Goal: Browse casually

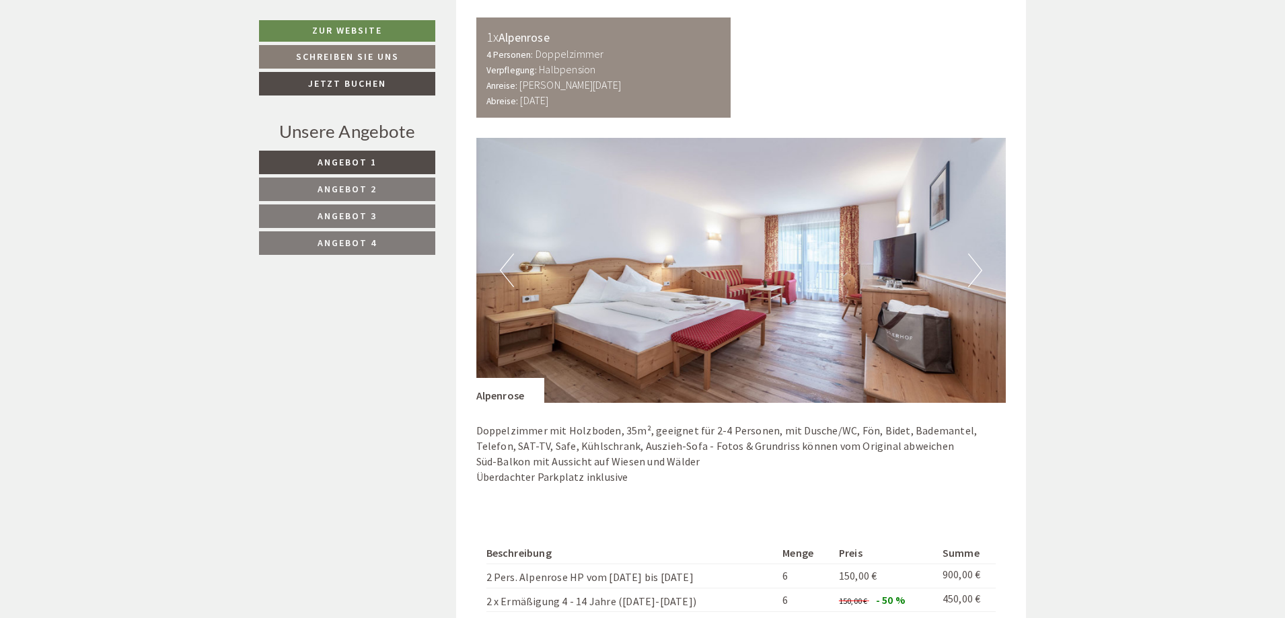
scroll to position [1006, 0]
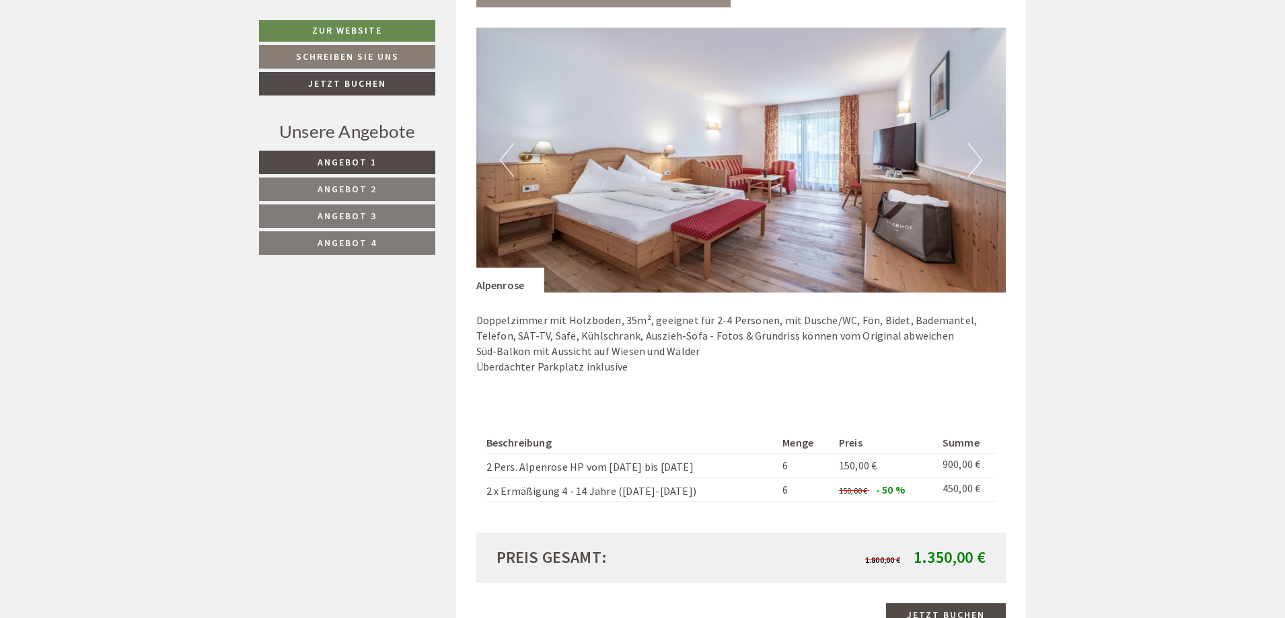
click at [977, 168] on button "Next" at bounding box center [975, 160] width 14 height 34
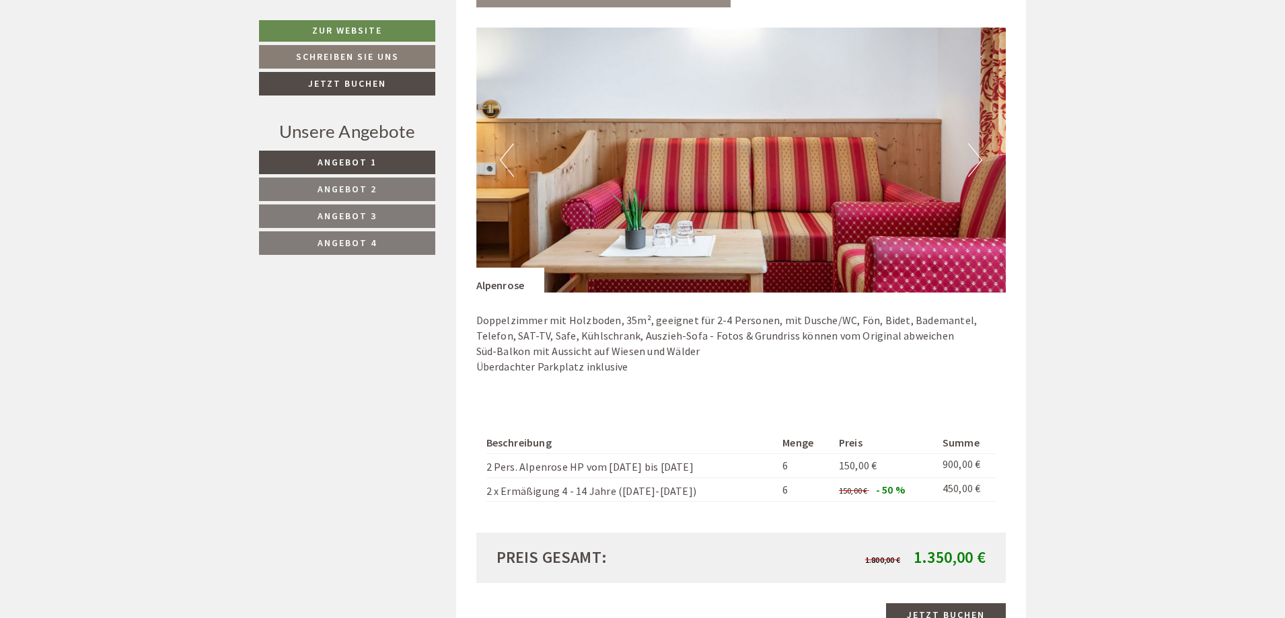
click at [979, 164] on button "Next" at bounding box center [975, 160] width 14 height 34
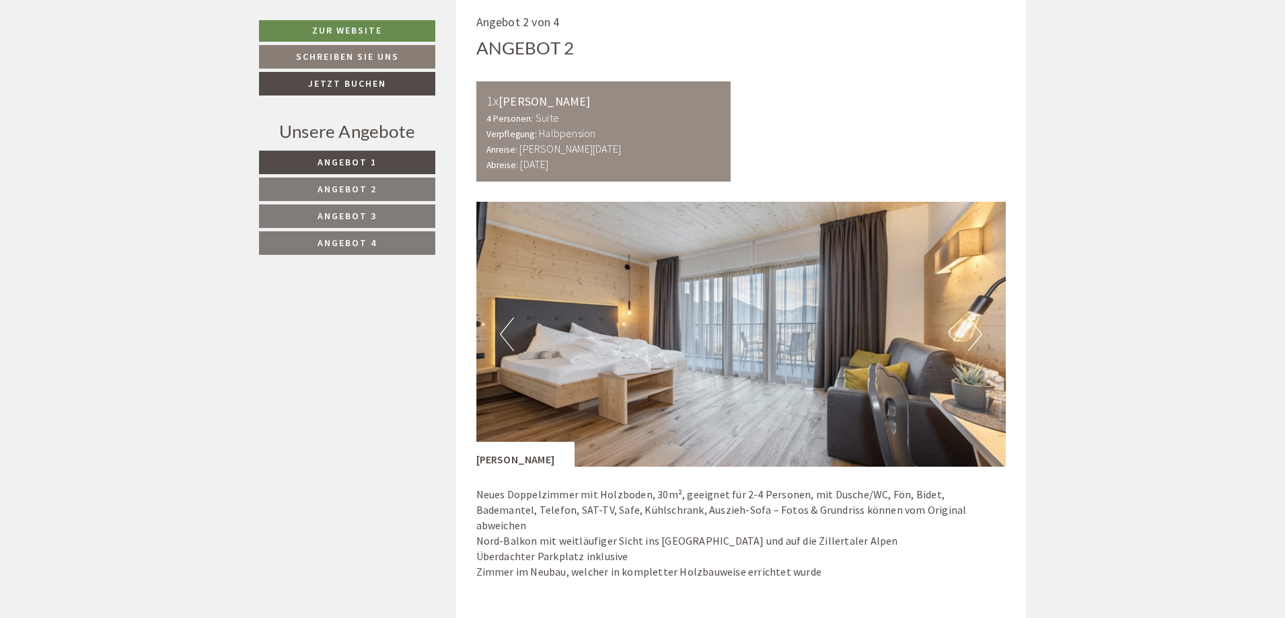
scroll to position [1746, 0]
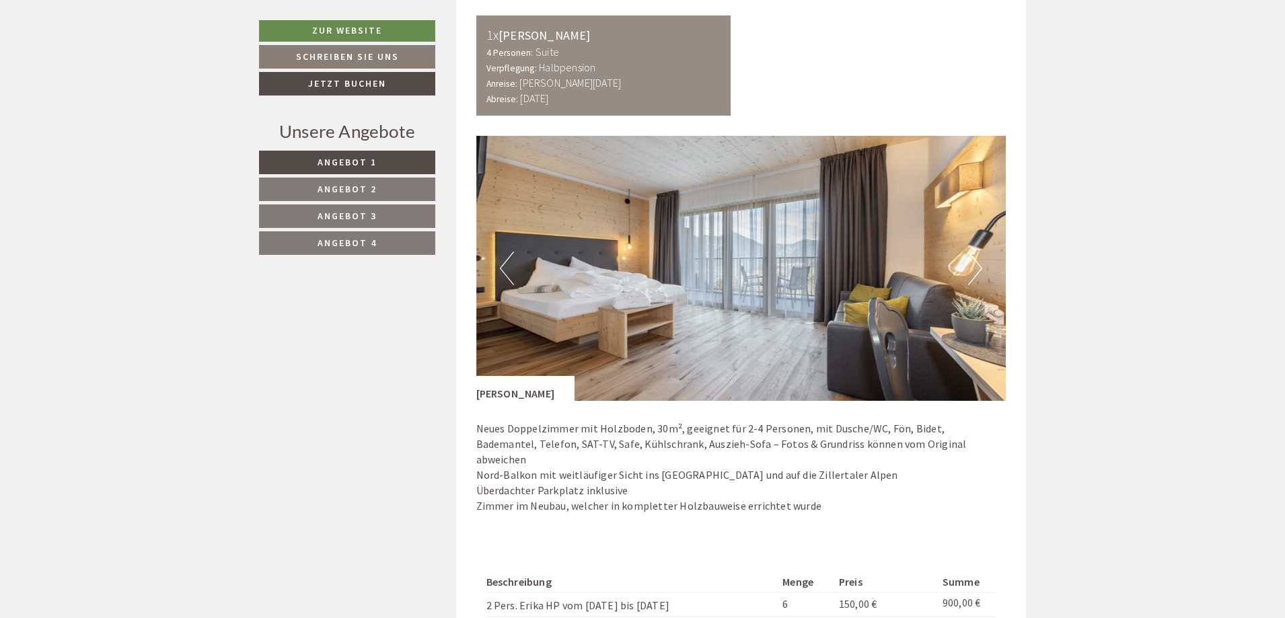
click at [977, 268] on button "Next" at bounding box center [975, 269] width 14 height 34
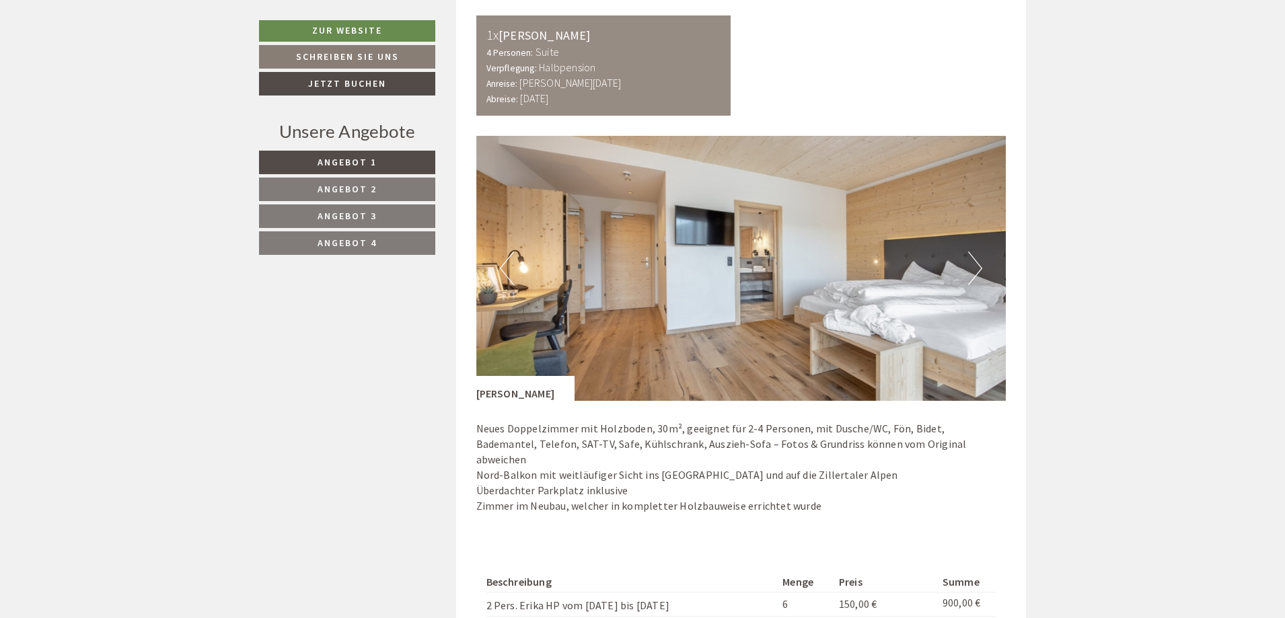
click at [977, 268] on button "Next" at bounding box center [975, 269] width 14 height 34
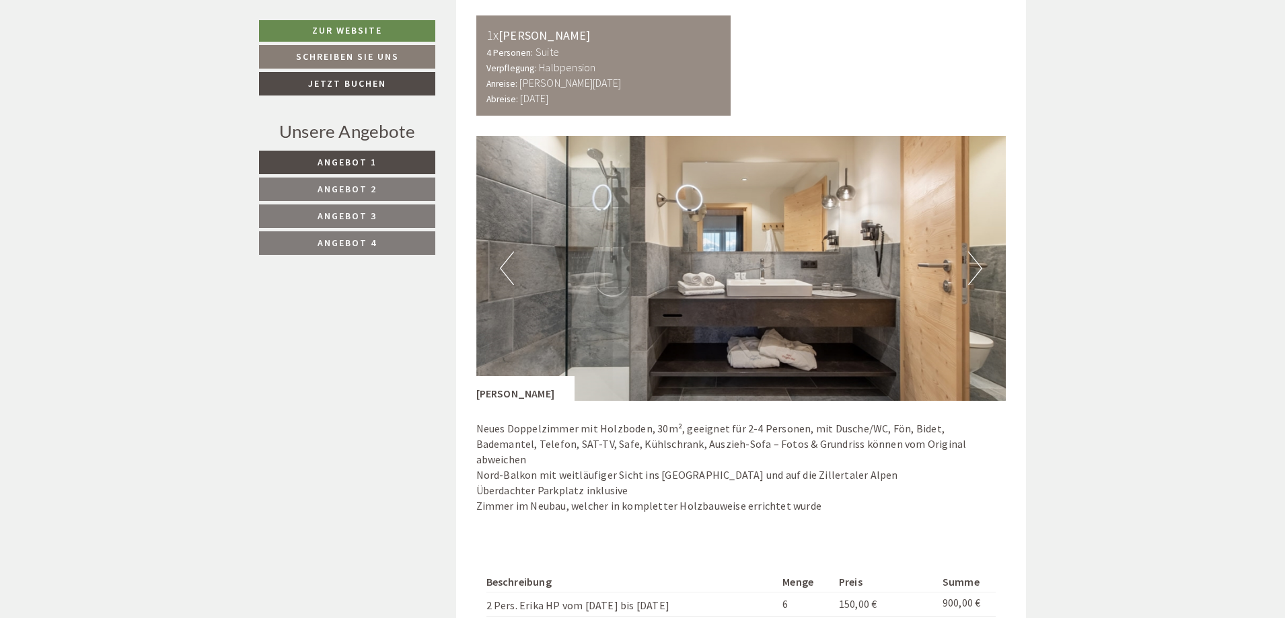
click at [977, 268] on button "Next" at bounding box center [975, 269] width 14 height 34
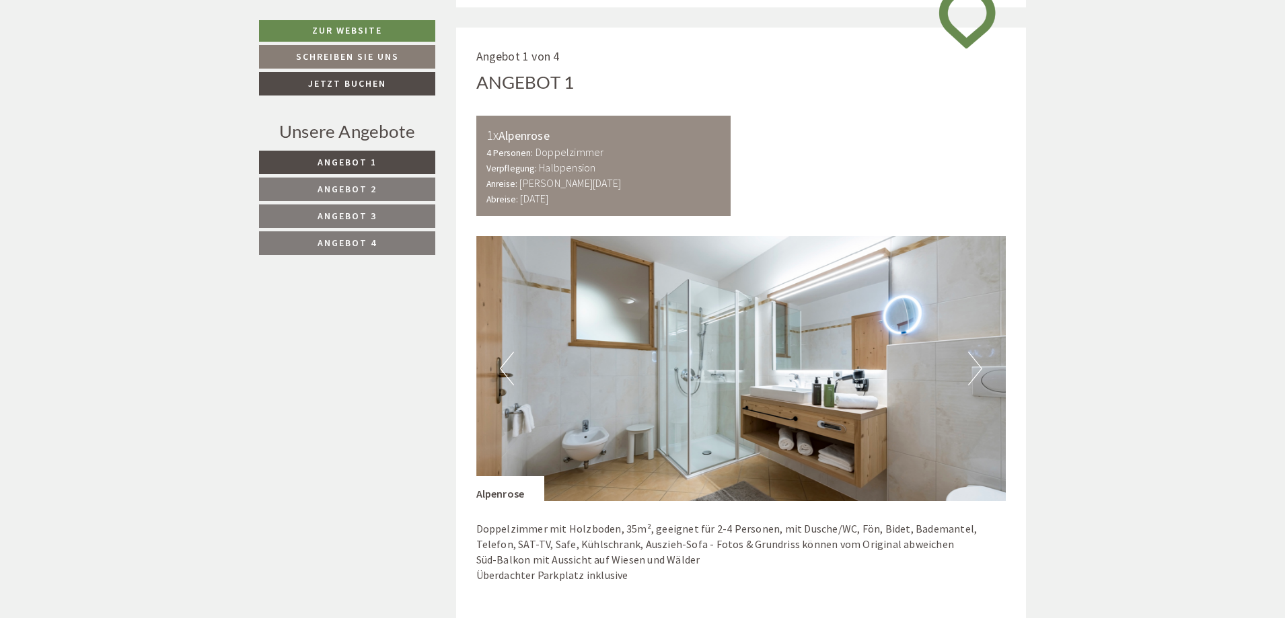
scroll to position [804, 0]
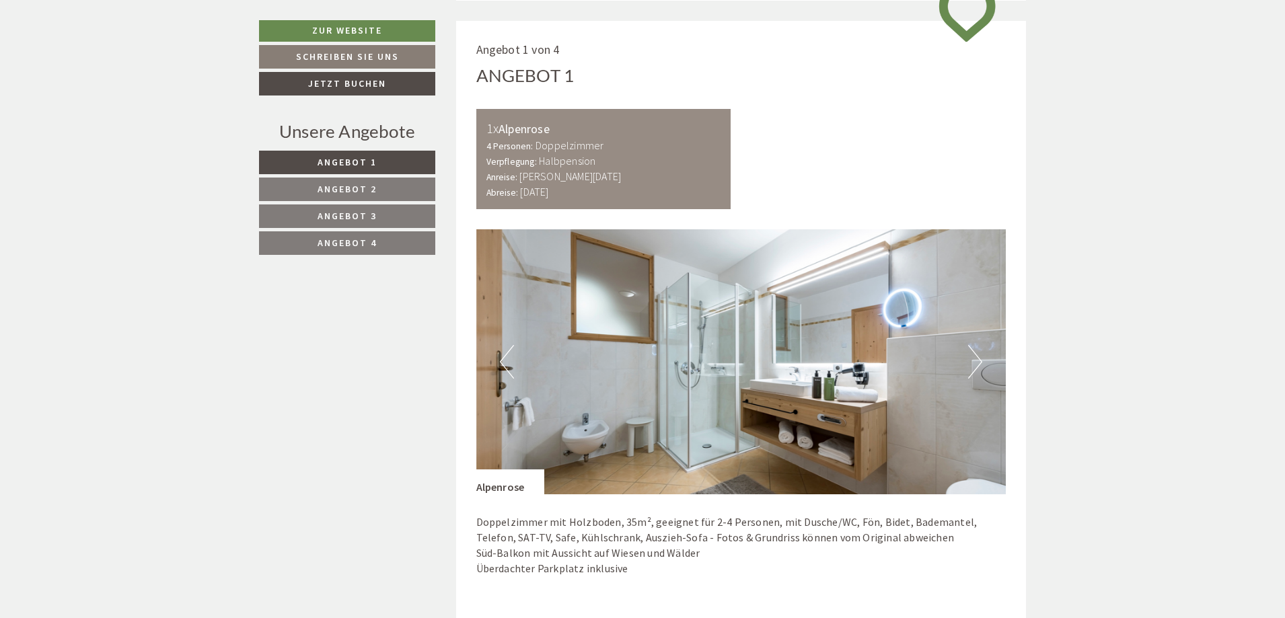
click at [972, 368] on button "Next" at bounding box center [975, 362] width 14 height 34
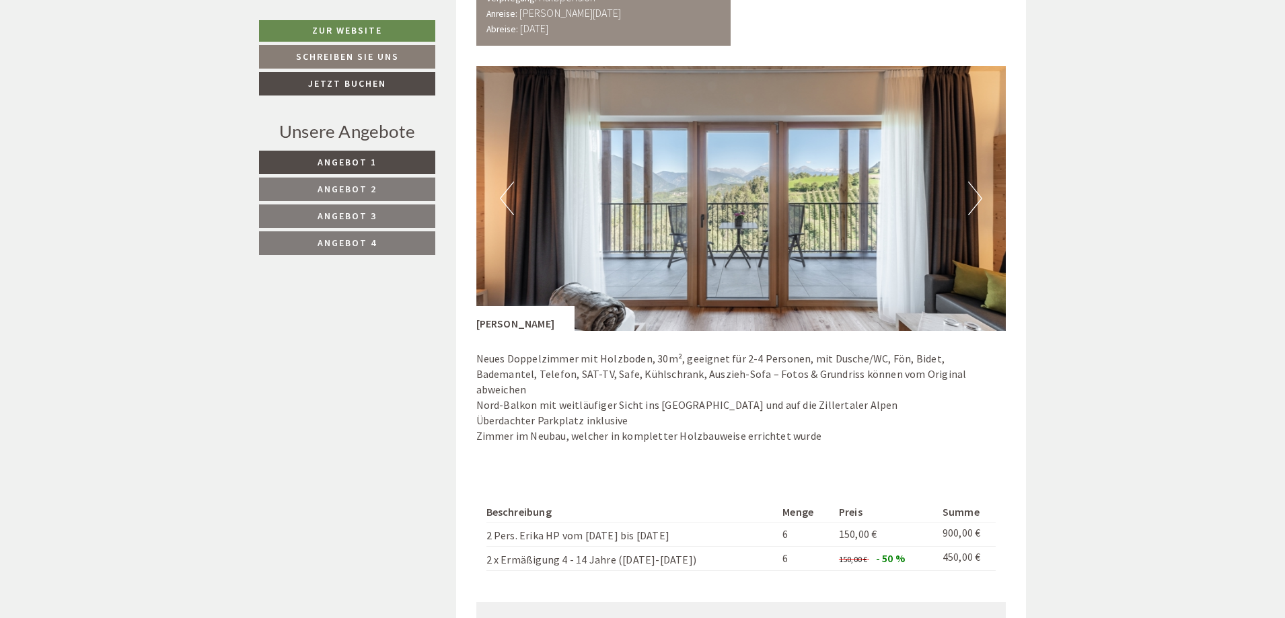
scroll to position [1881, 0]
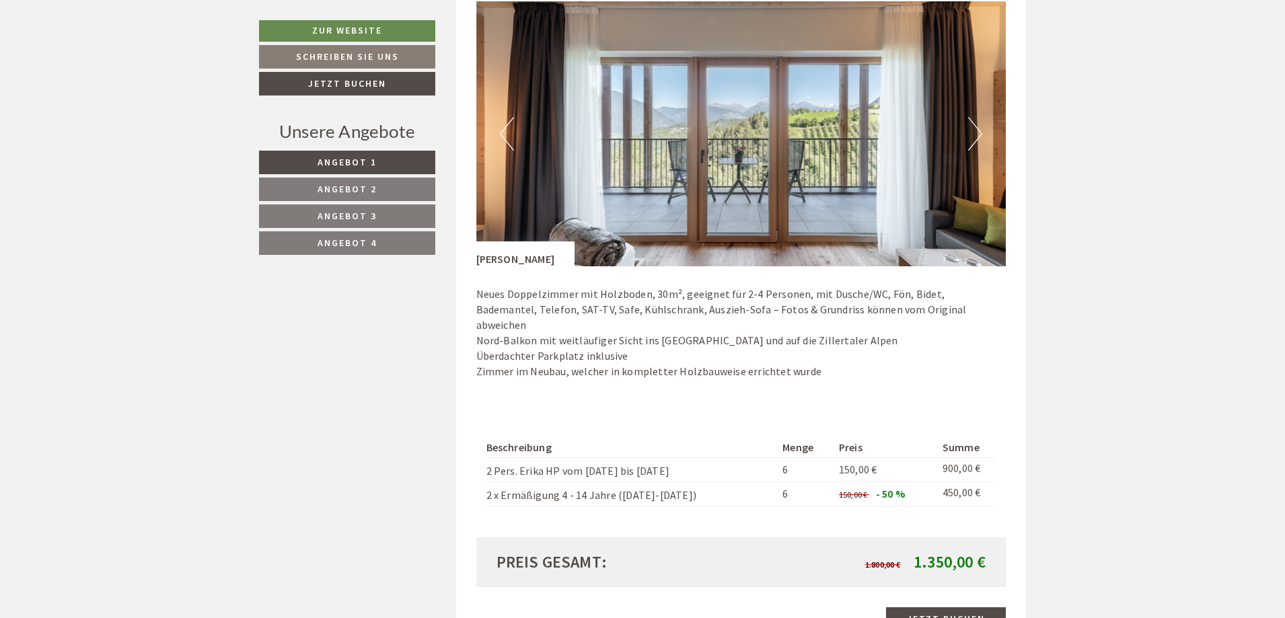
click at [977, 137] on button "Next" at bounding box center [975, 134] width 14 height 34
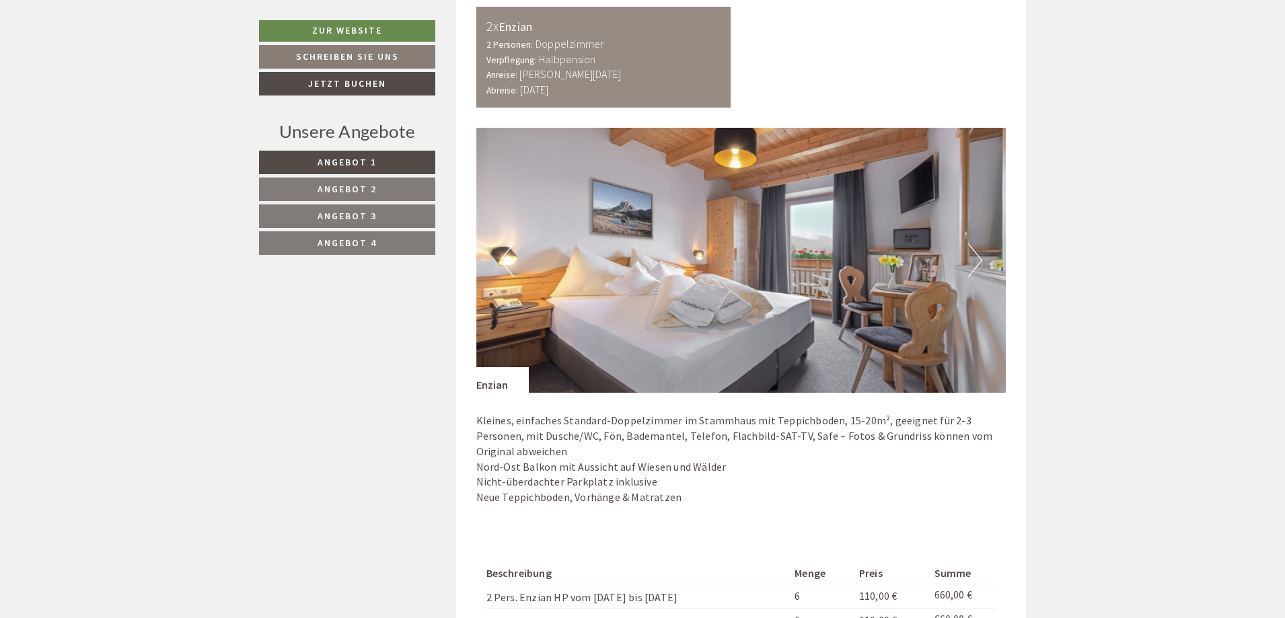
scroll to position [2688, 0]
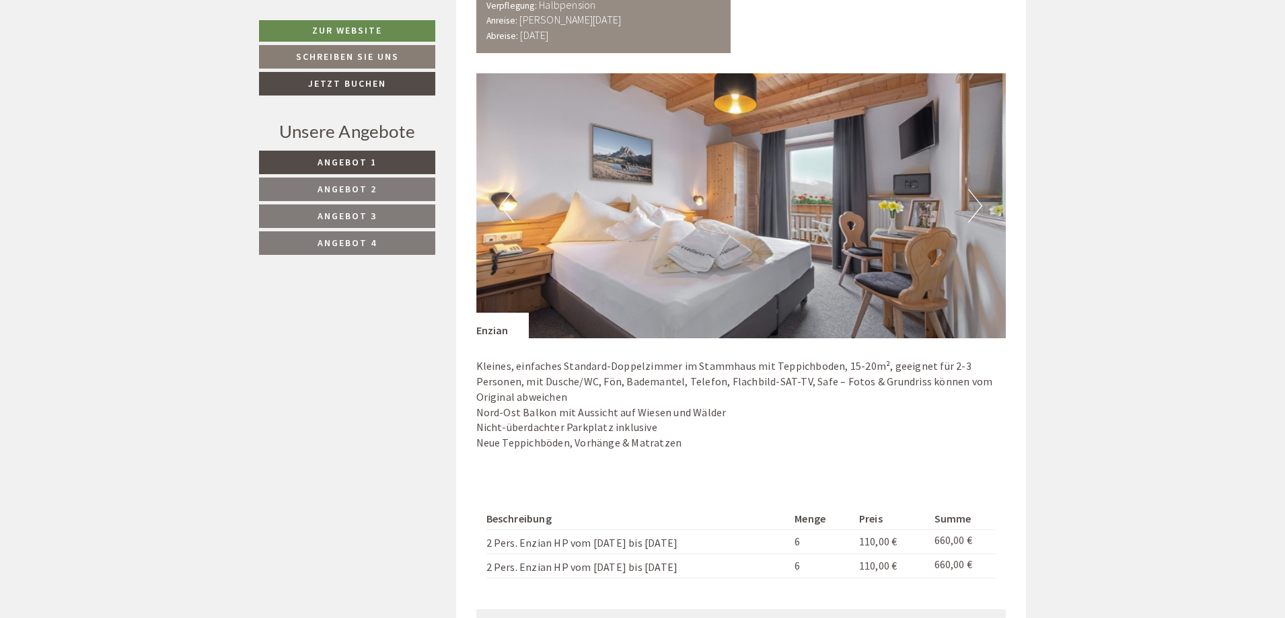
click at [977, 192] on button "Next" at bounding box center [975, 206] width 14 height 34
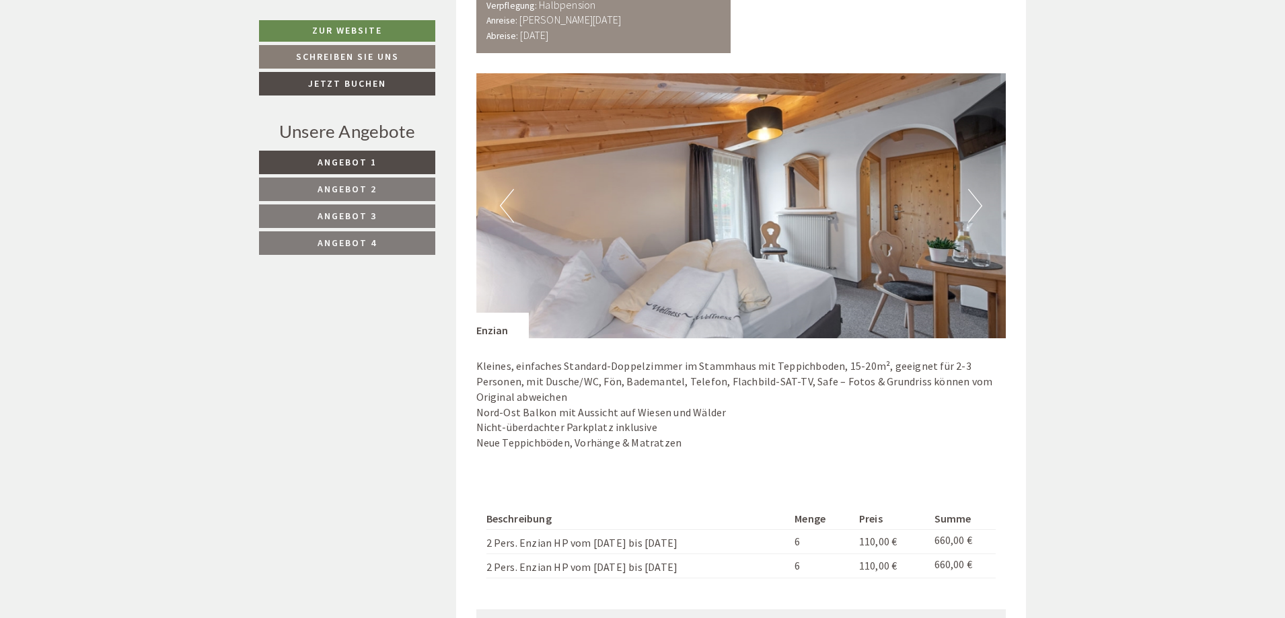
click at [977, 192] on button "Next" at bounding box center [975, 206] width 14 height 34
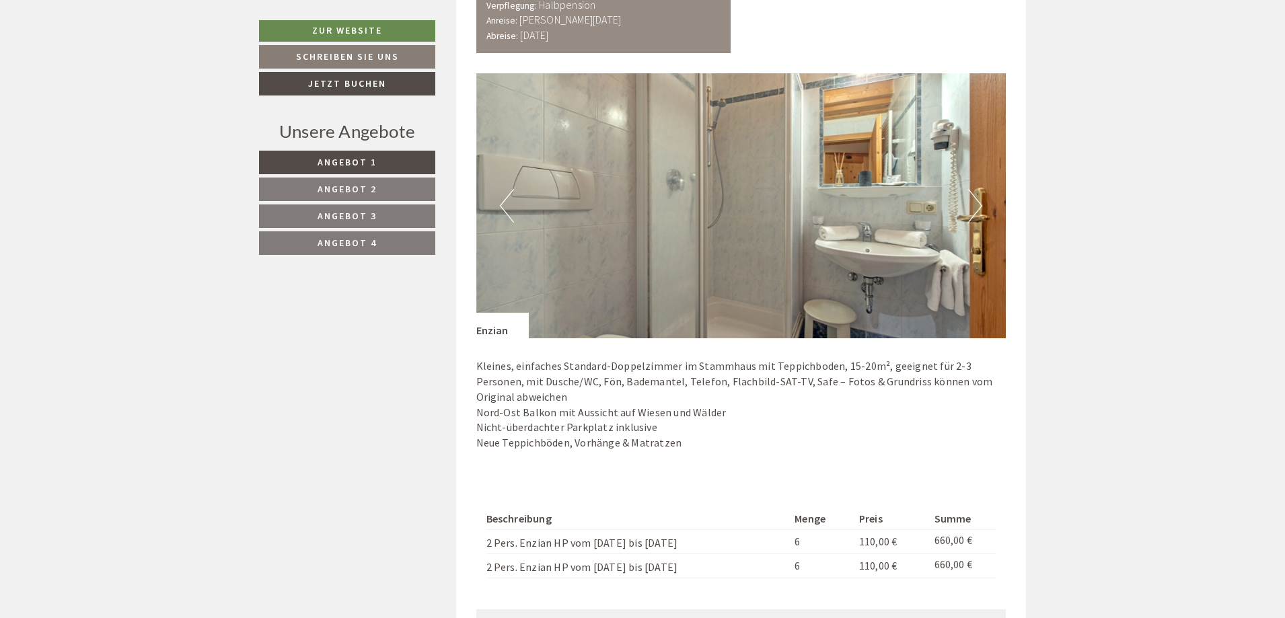
click at [977, 192] on button "Next" at bounding box center [975, 206] width 14 height 34
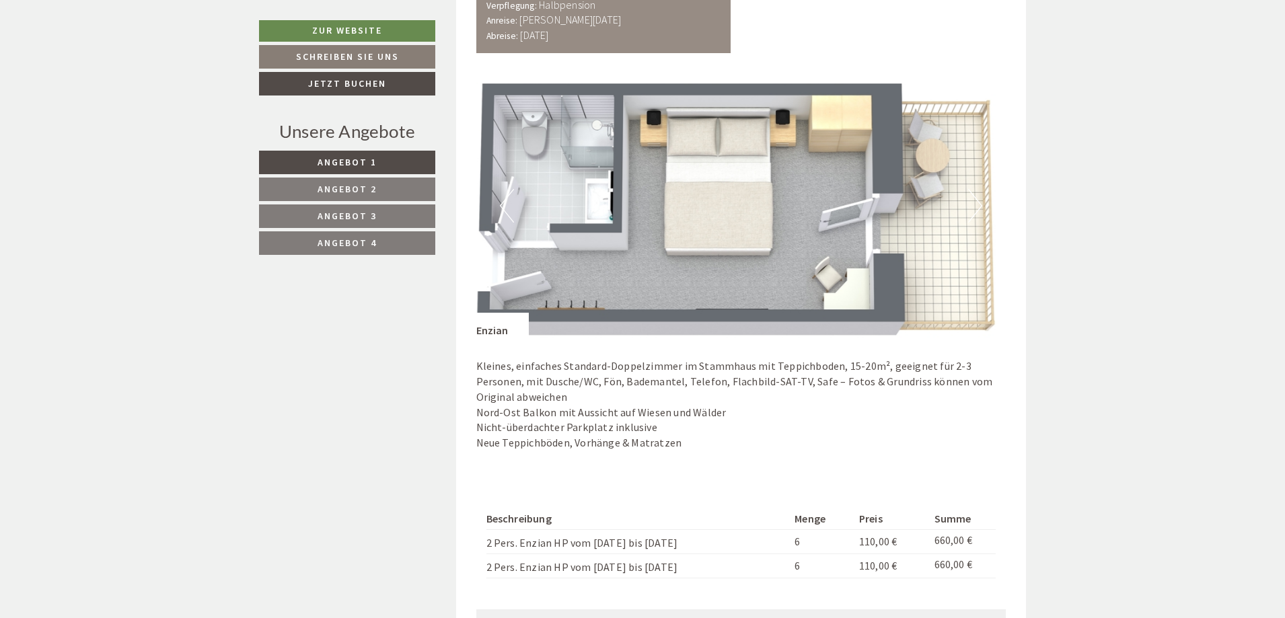
click at [975, 189] on button "Next" at bounding box center [975, 206] width 14 height 34
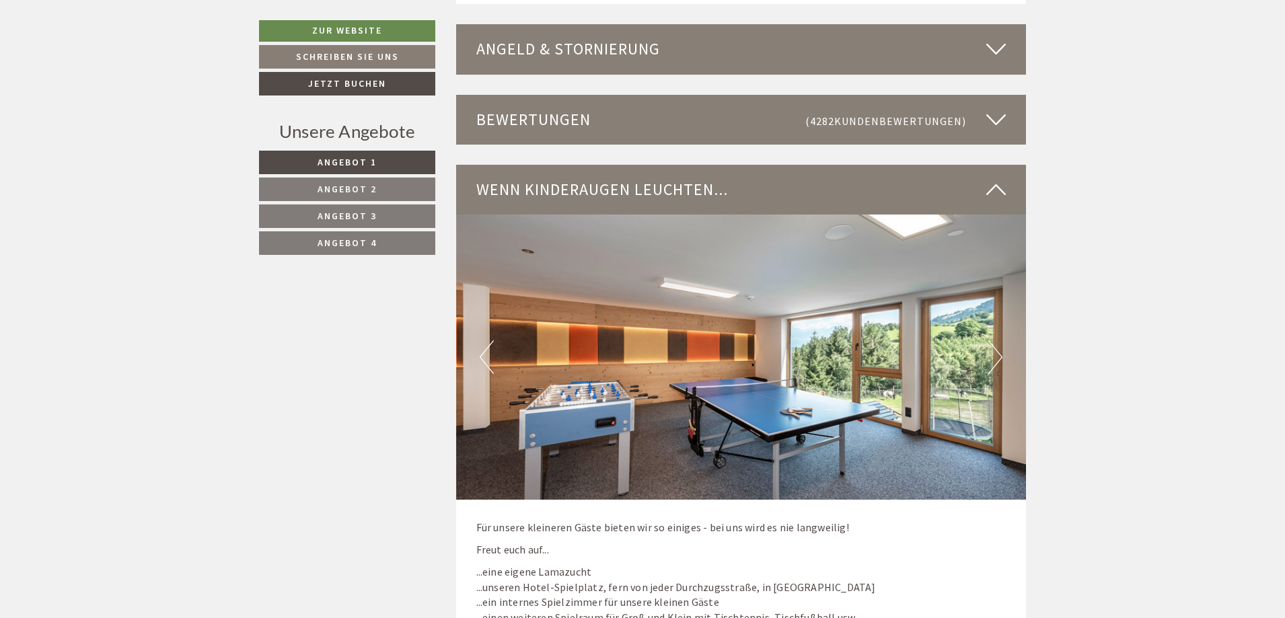
scroll to position [3898, 0]
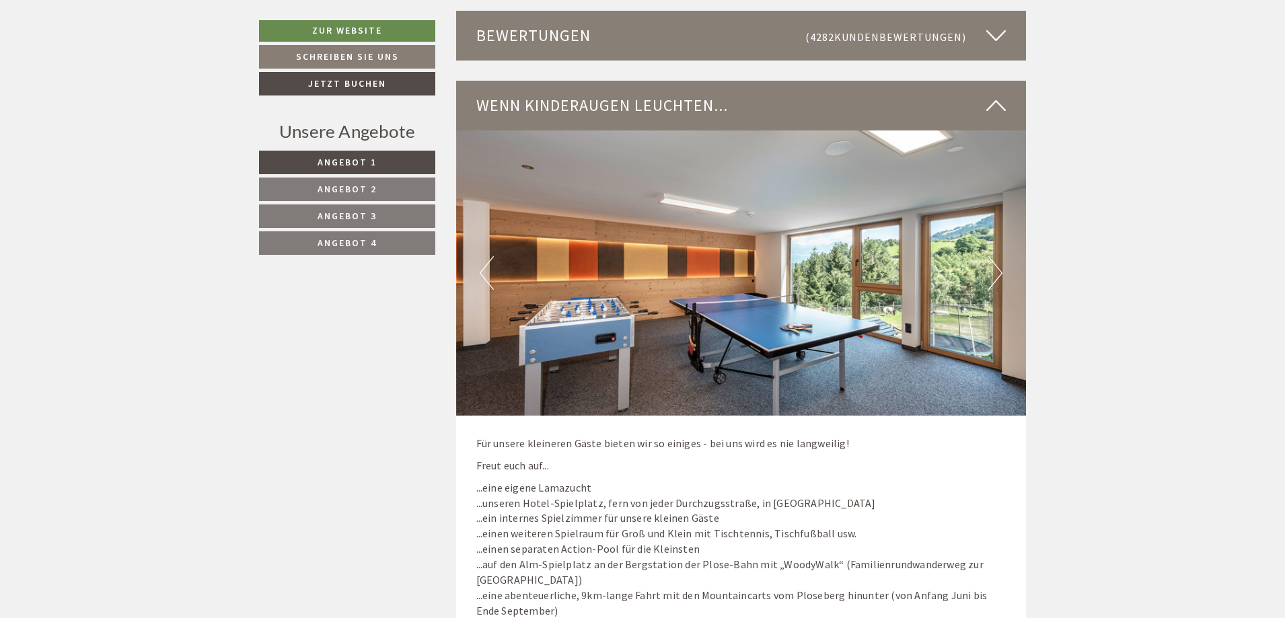
click at [999, 257] on button "Next" at bounding box center [995, 273] width 14 height 34
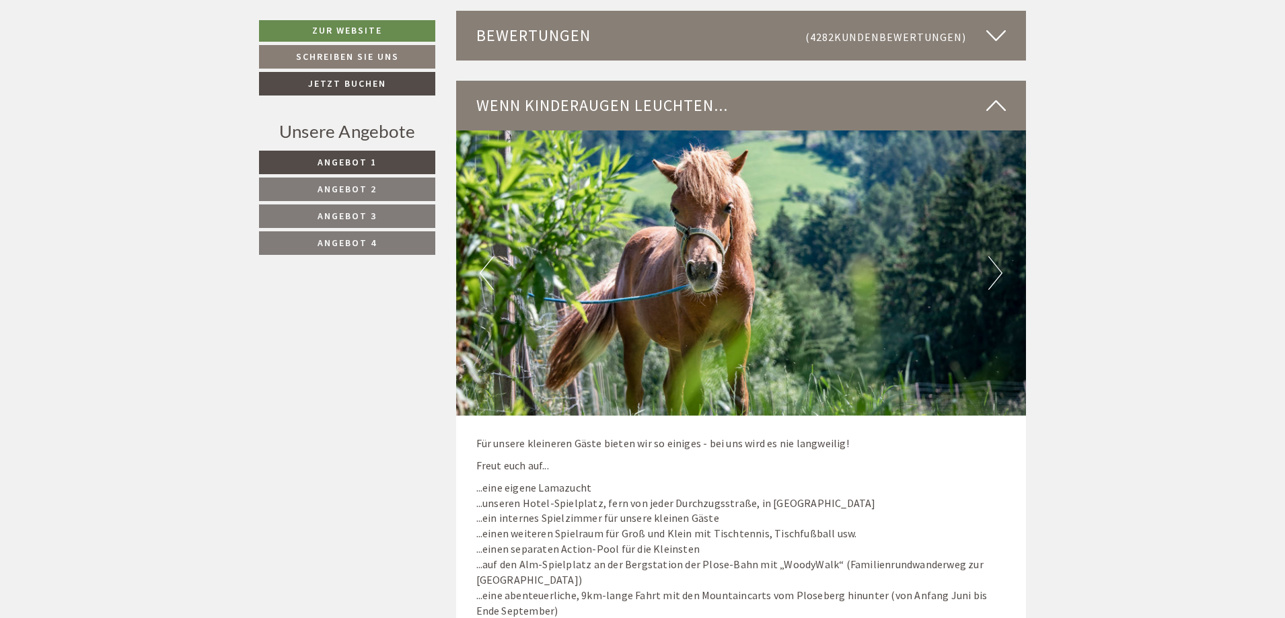
click at [999, 257] on button "Next" at bounding box center [995, 273] width 14 height 34
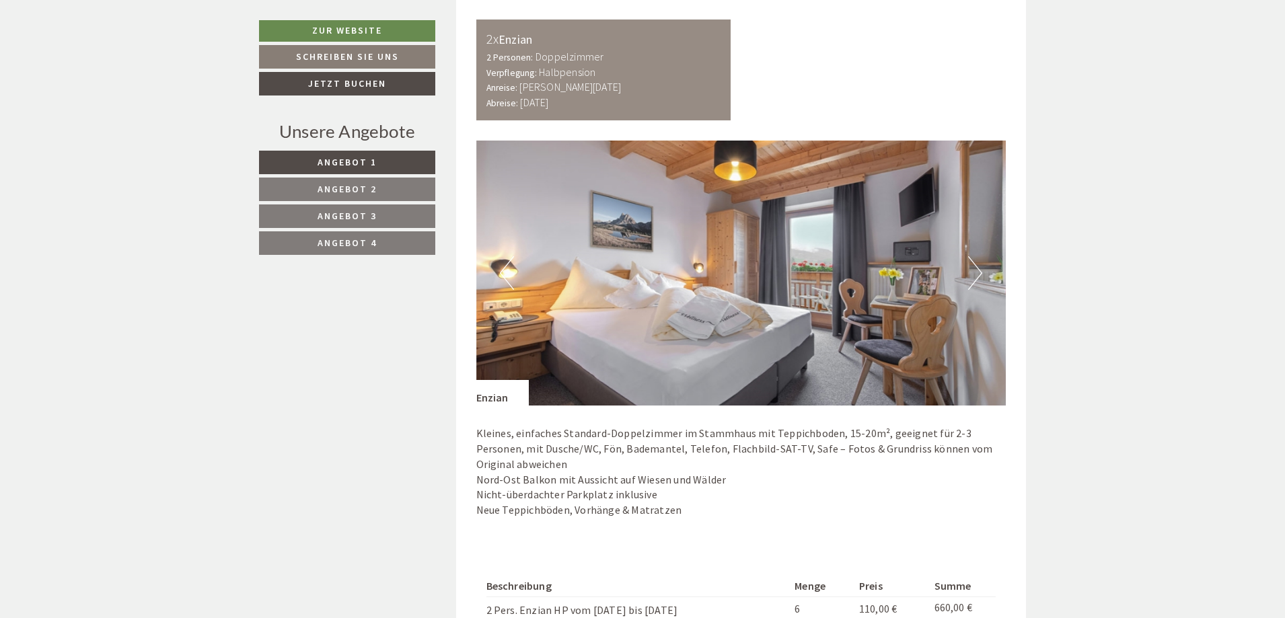
scroll to position [2217, 0]
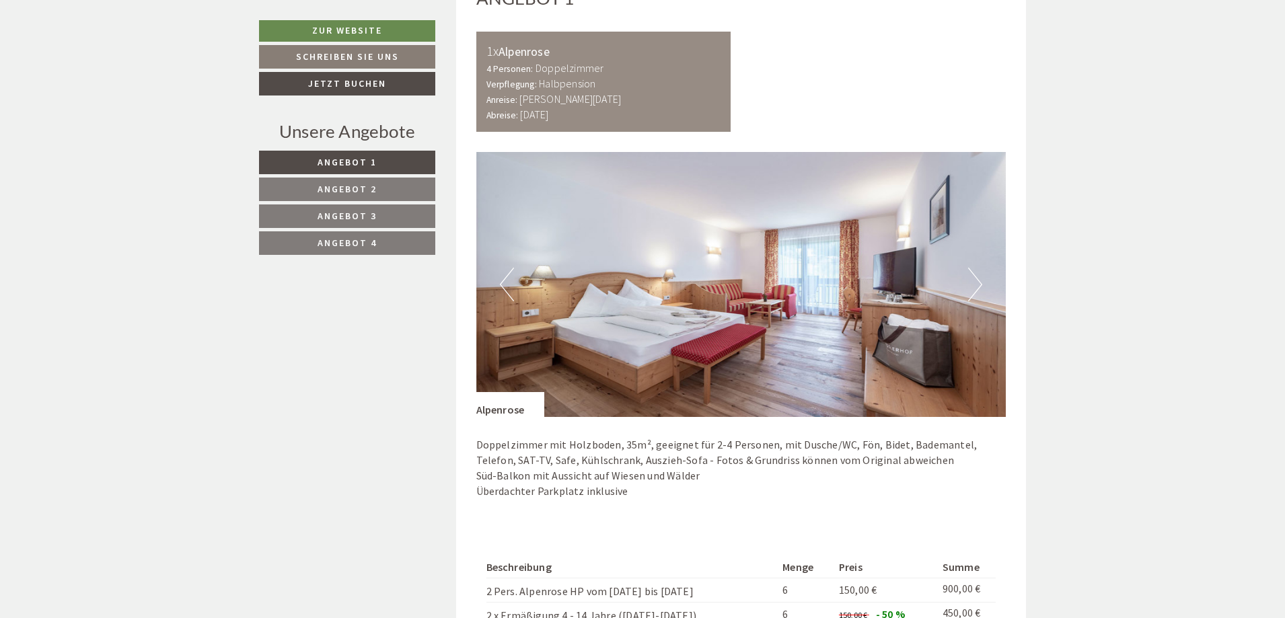
scroll to position [874, 0]
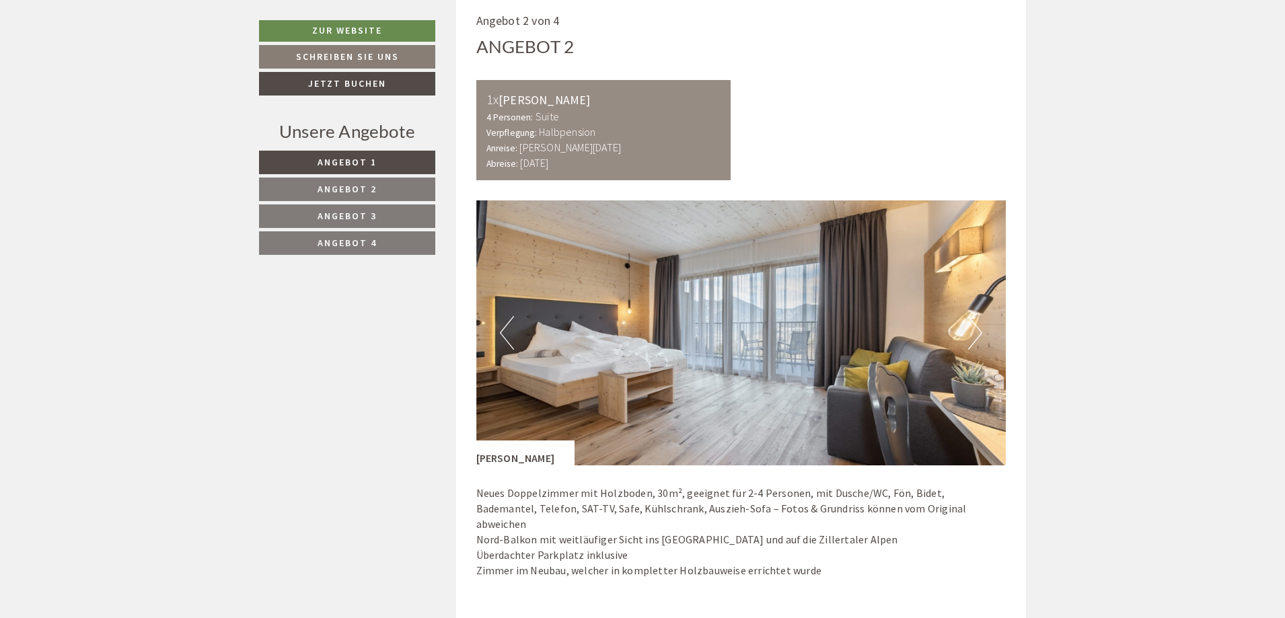
scroll to position [1749, 0]
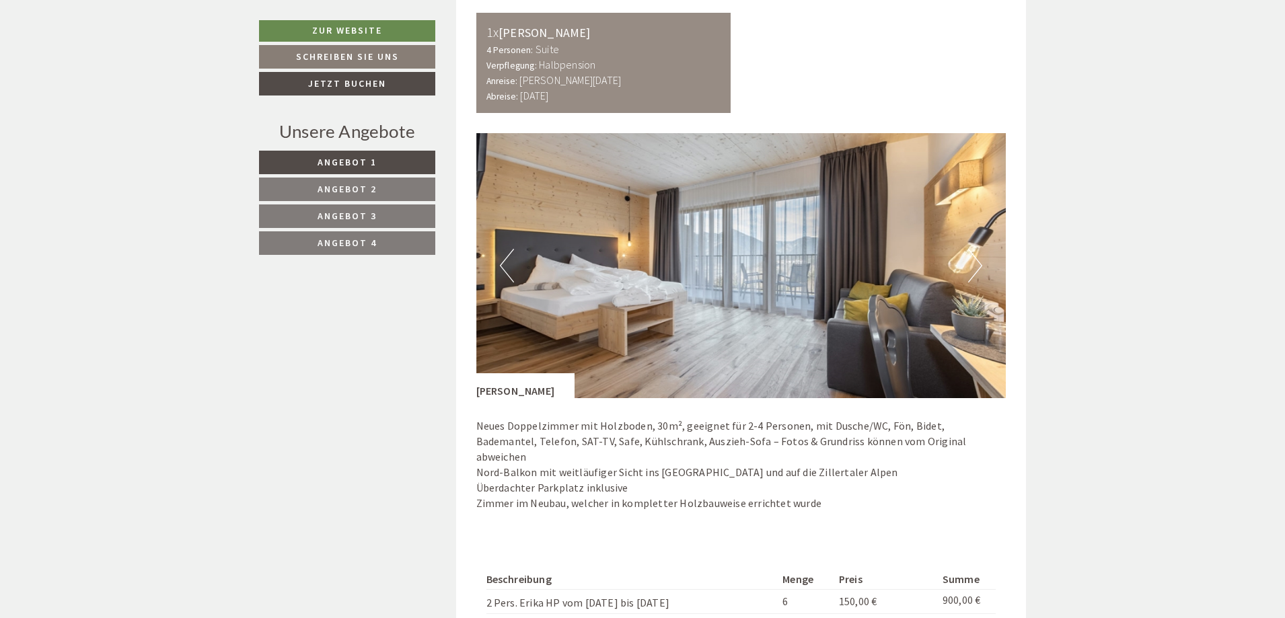
click at [973, 264] on button "Next" at bounding box center [975, 266] width 14 height 34
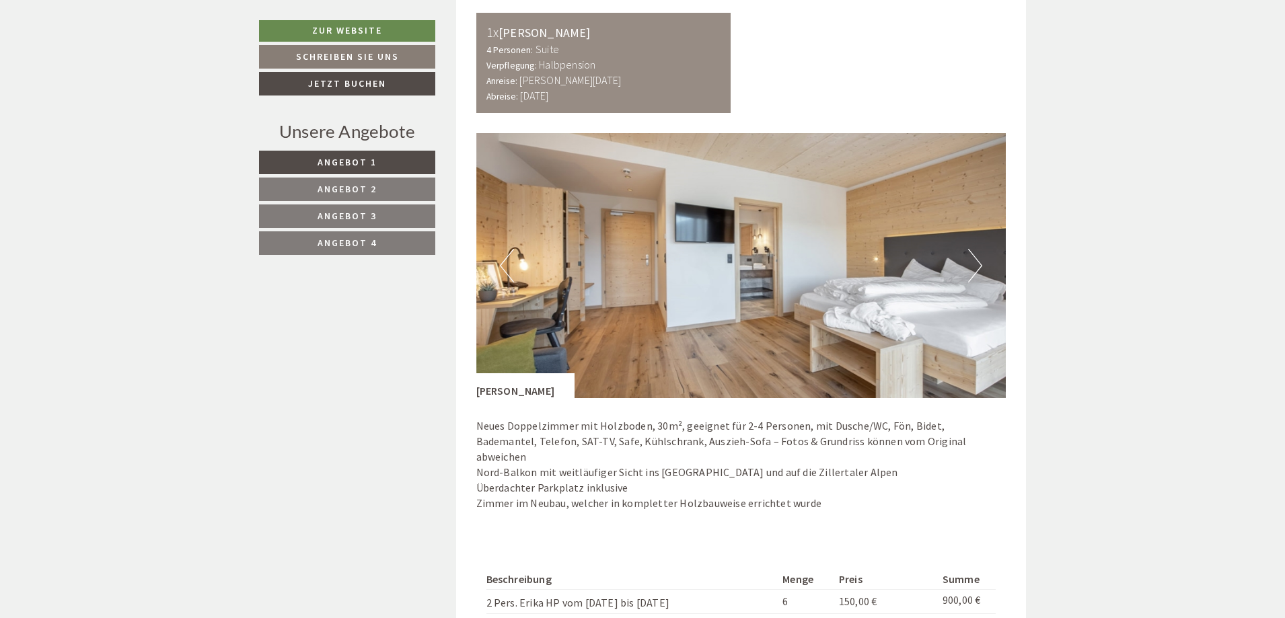
click at [973, 264] on button "Next" at bounding box center [975, 266] width 14 height 34
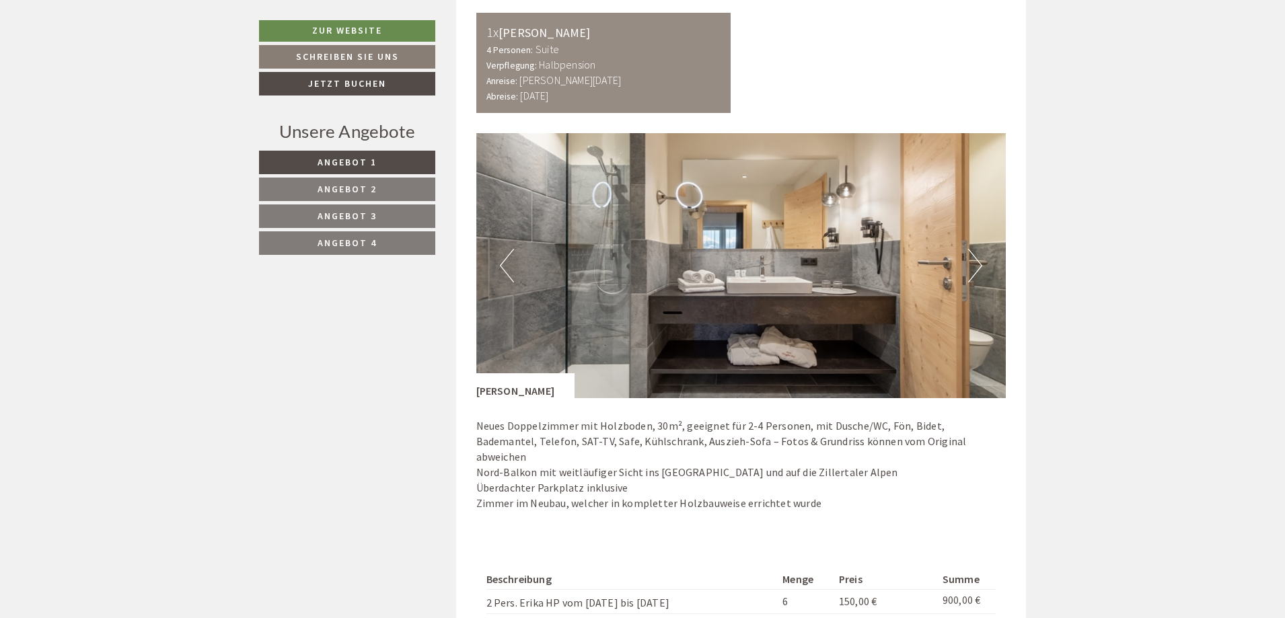
click at [977, 267] on button "Next" at bounding box center [975, 266] width 14 height 34
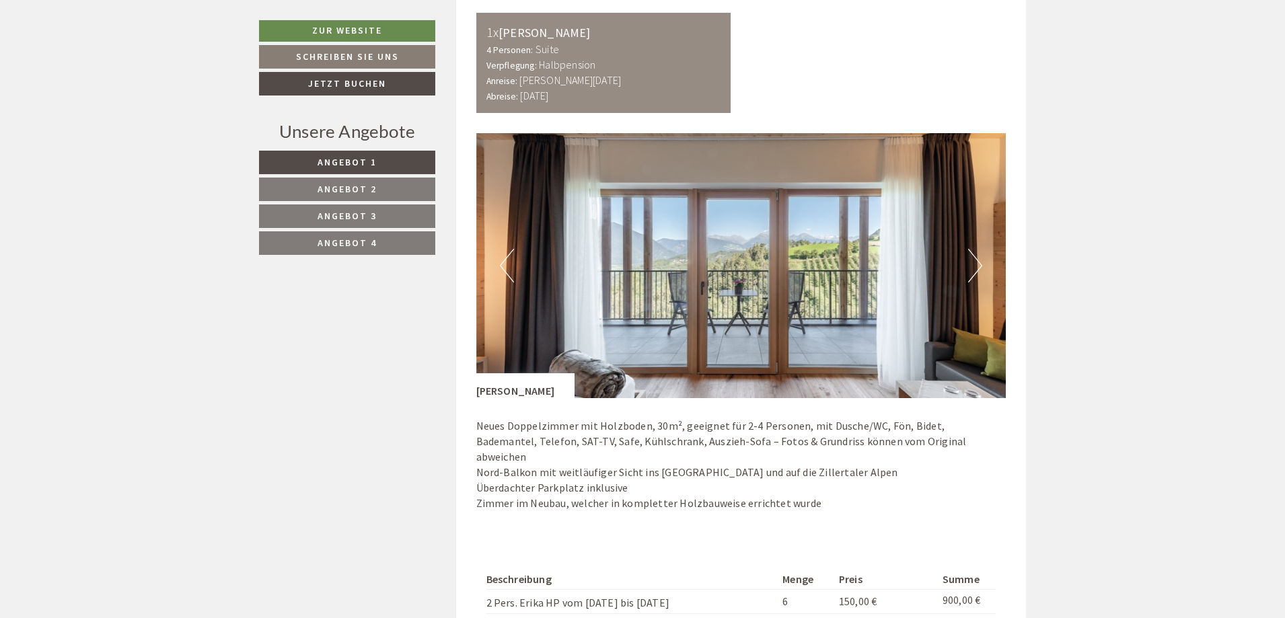
click at [977, 267] on button "Next" at bounding box center [975, 266] width 14 height 34
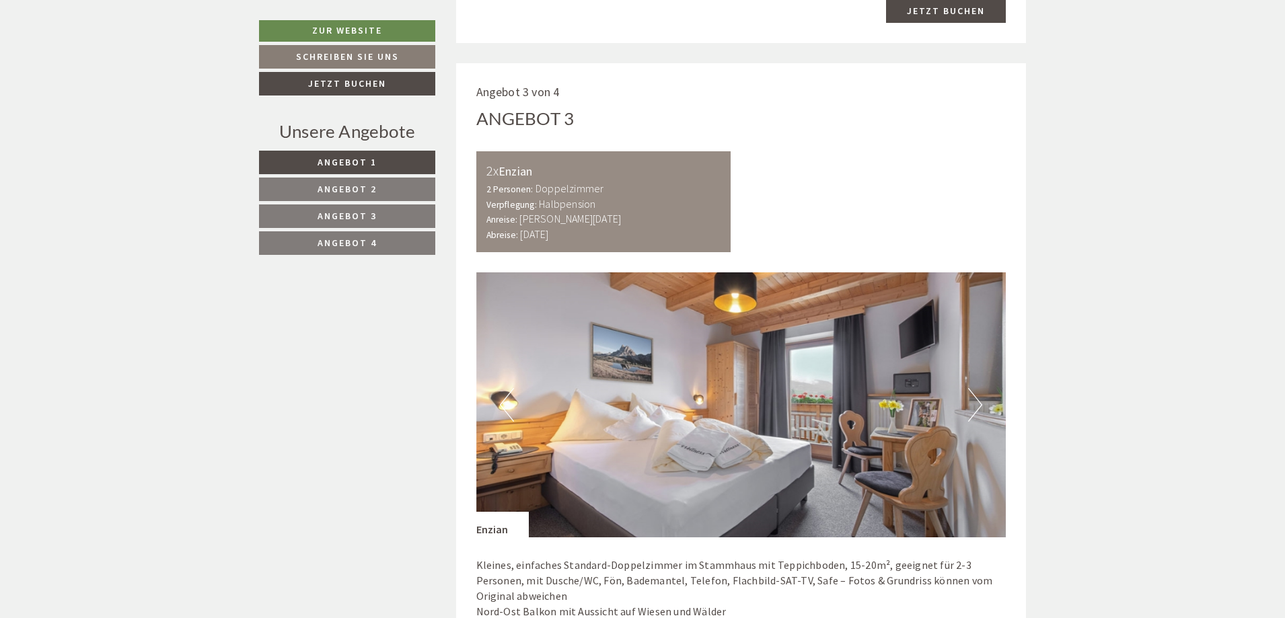
scroll to position [2556, 0]
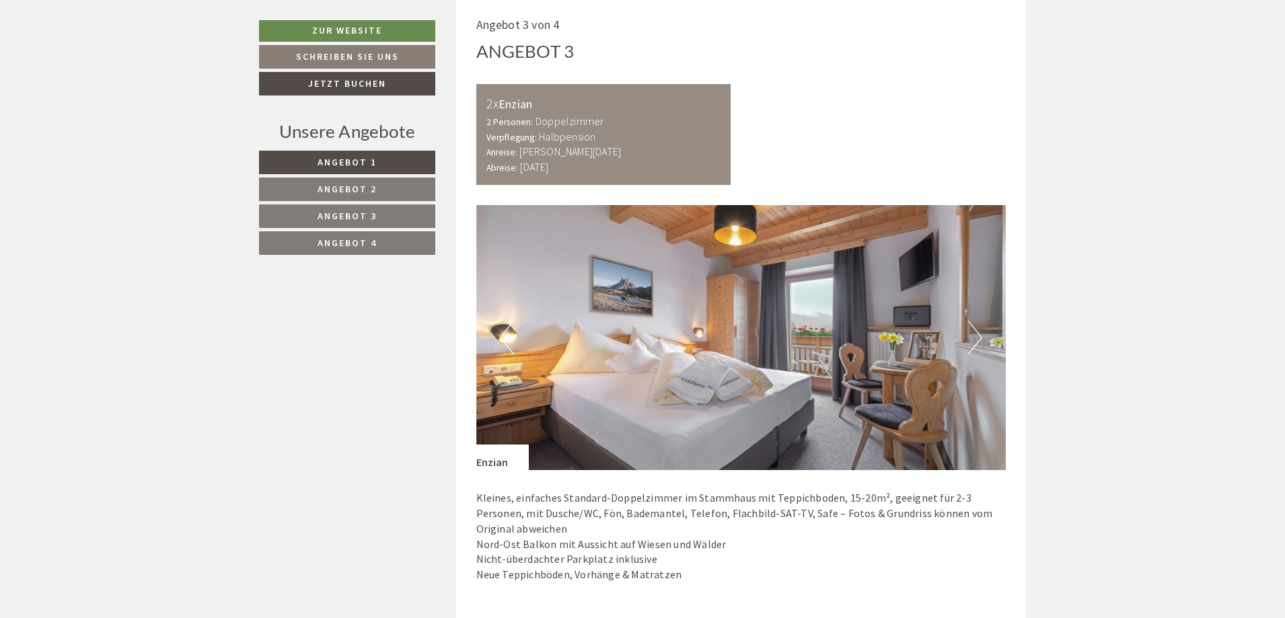
click at [978, 321] on button "Next" at bounding box center [975, 338] width 14 height 34
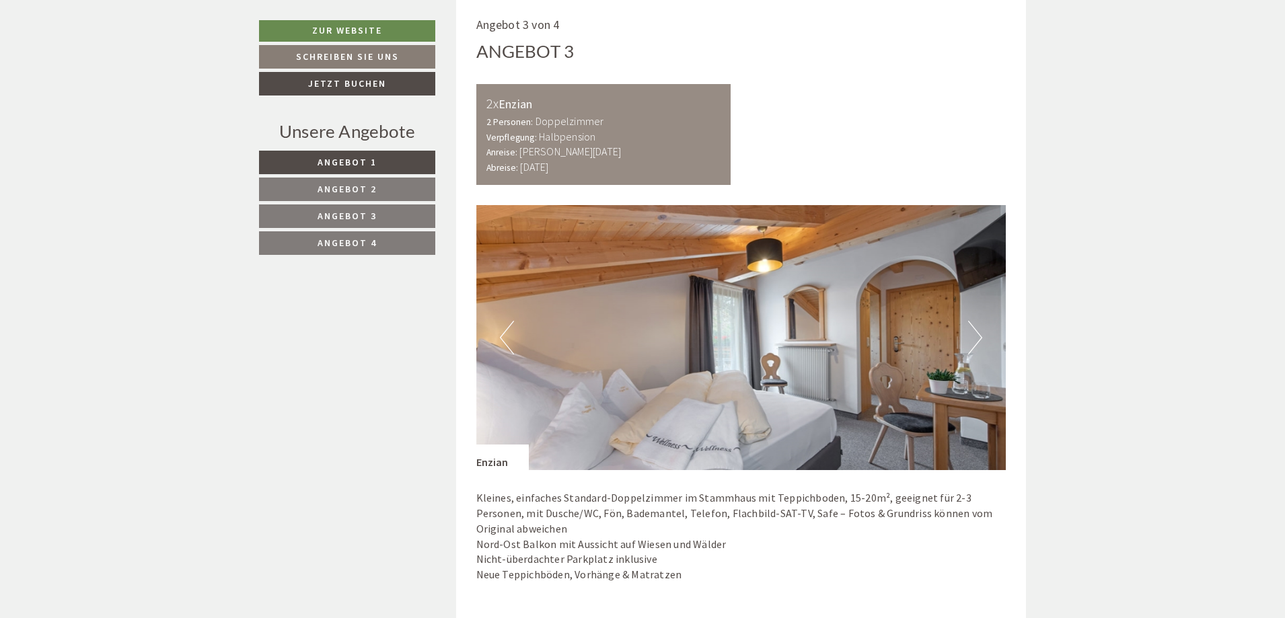
click at [978, 321] on button "Next" at bounding box center [975, 338] width 14 height 34
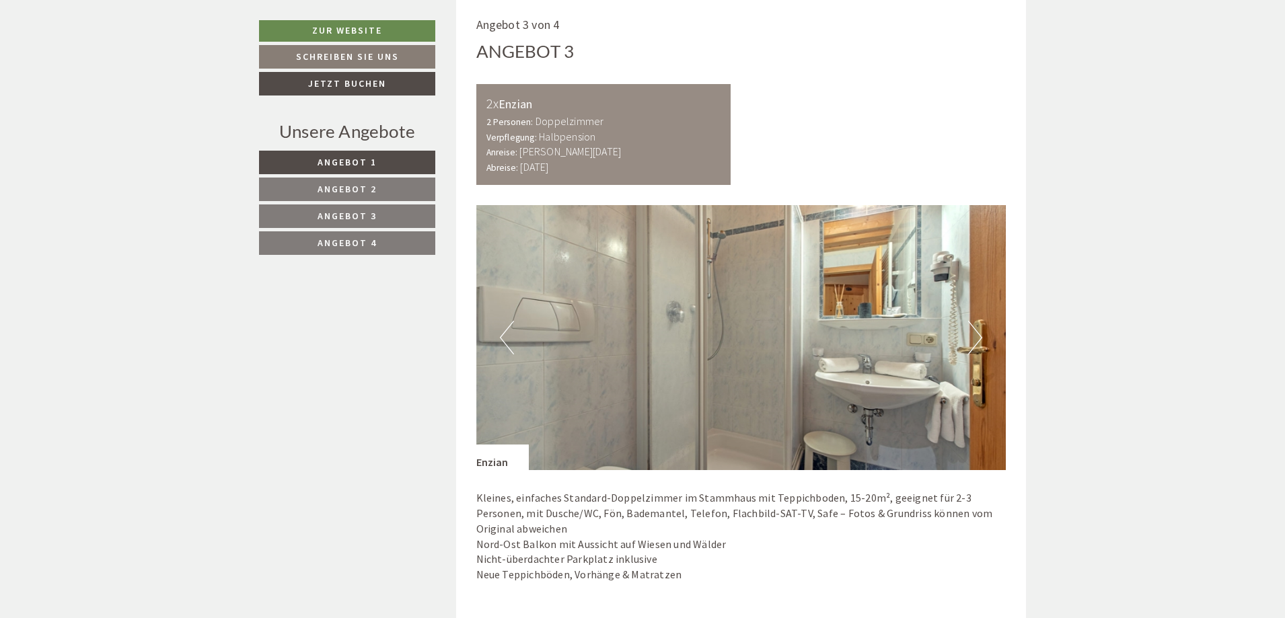
click at [978, 321] on button "Next" at bounding box center [975, 338] width 14 height 34
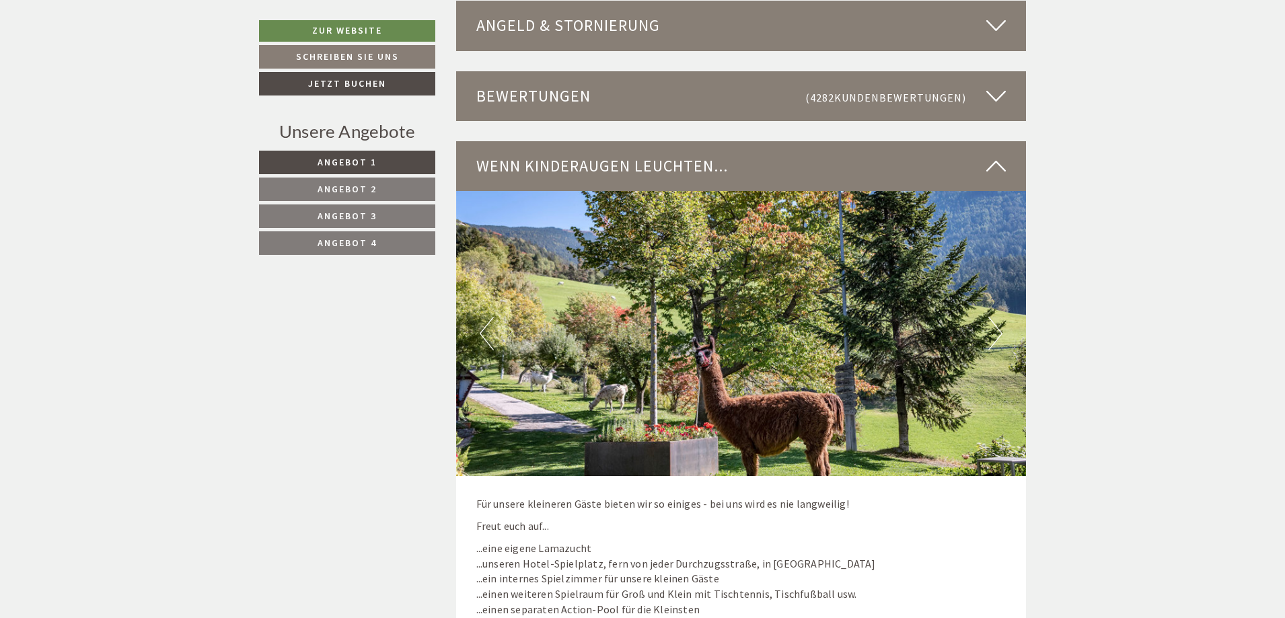
scroll to position [3834, 0]
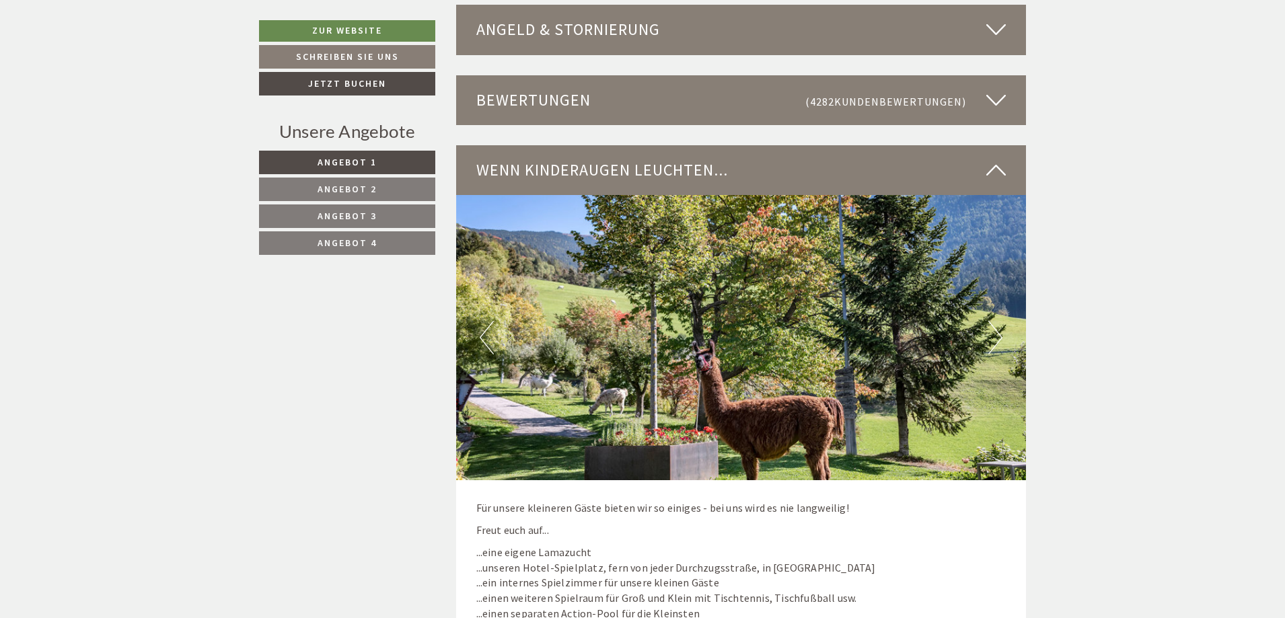
click at [994, 321] on button "Next" at bounding box center [995, 338] width 14 height 34
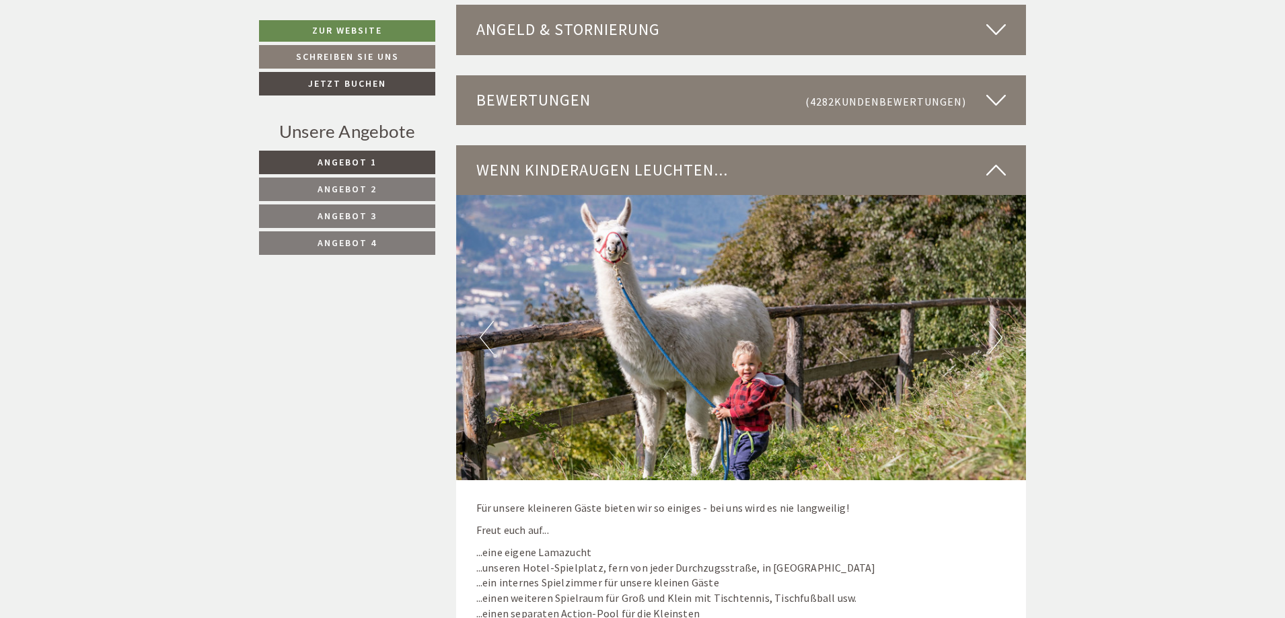
click at [997, 321] on button "Next" at bounding box center [995, 338] width 14 height 34
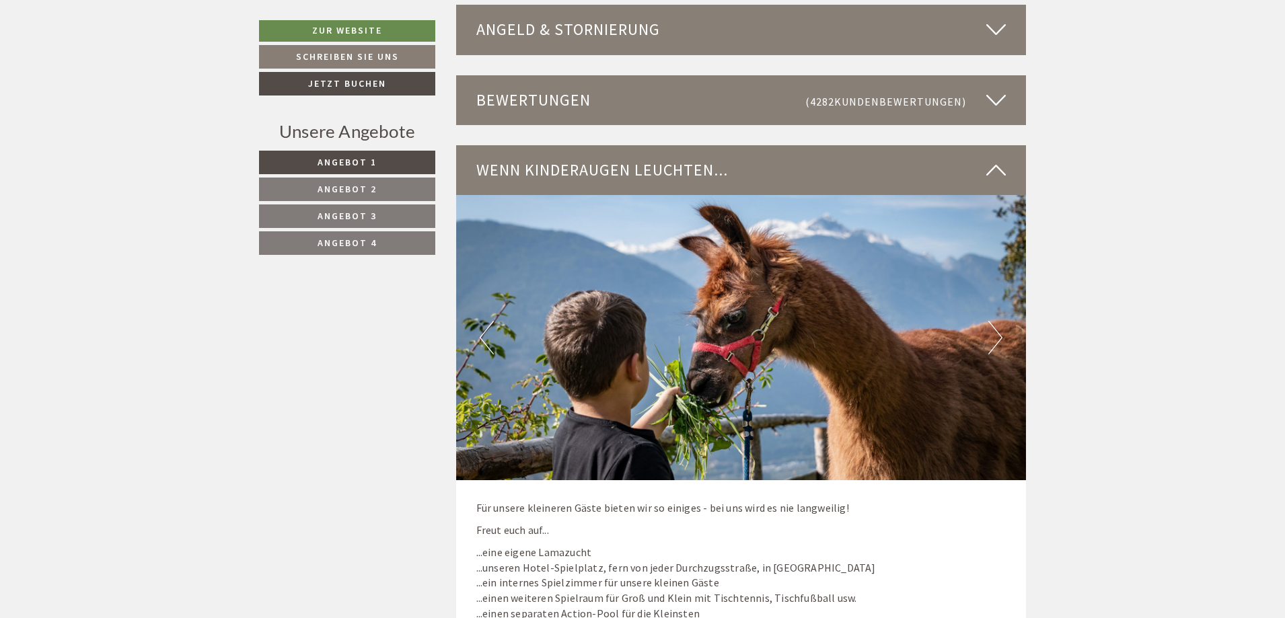
click at [997, 321] on button "Next" at bounding box center [995, 338] width 14 height 34
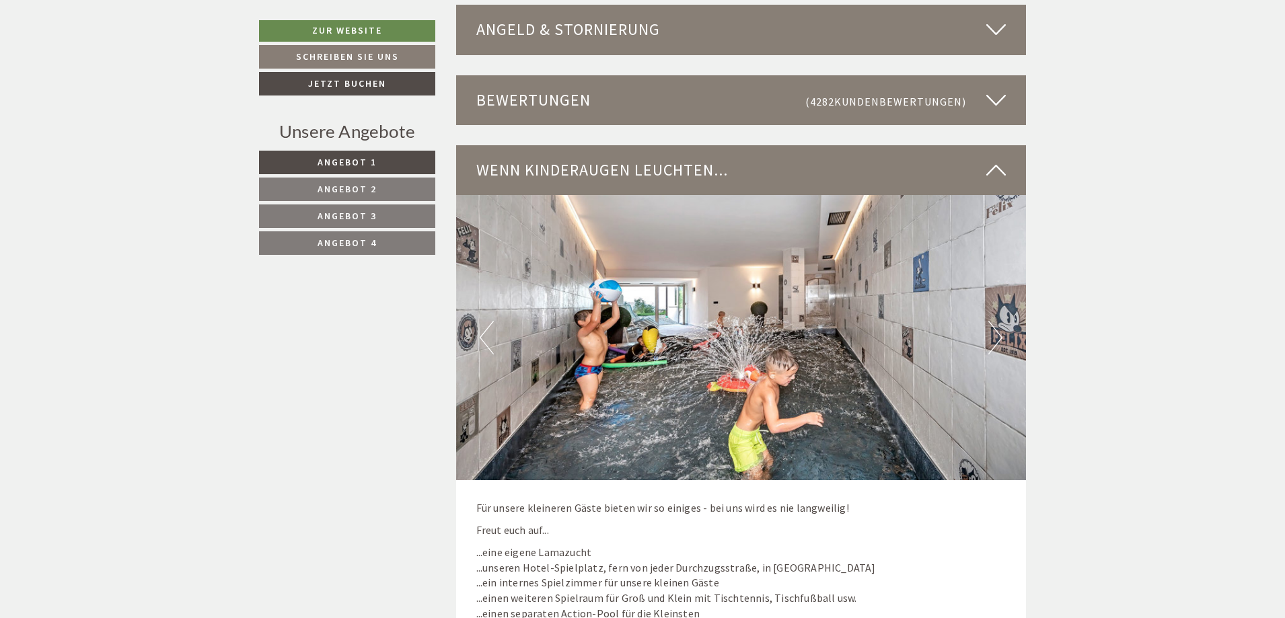
click at [997, 321] on button "Next" at bounding box center [995, 338] width 14 height 34
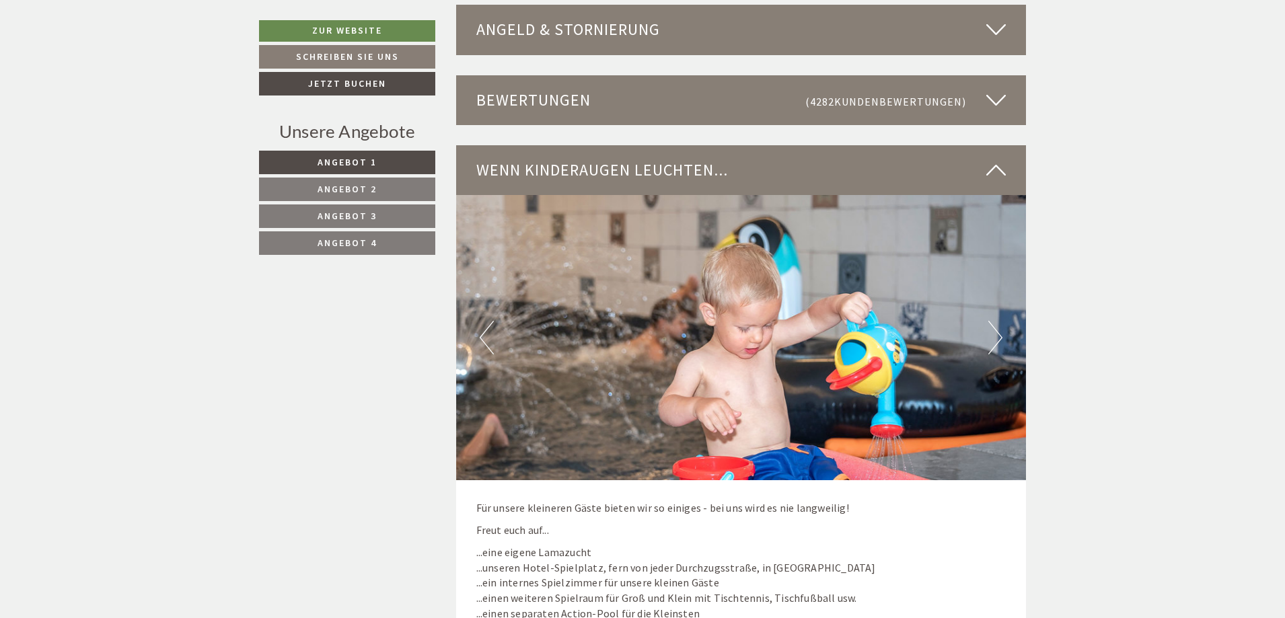
click at [997, 321] on button "Next" at bounding box center [995, 338] width 14 height 34
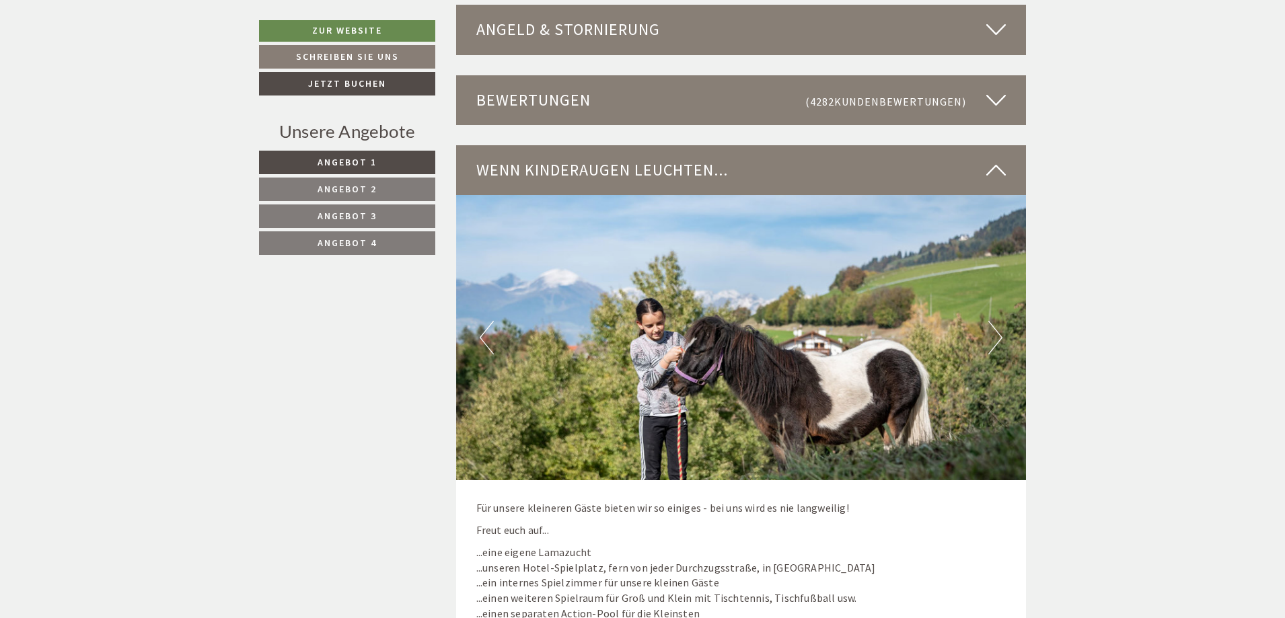
click at [997, 321] on button "Next" at bounding box center [995, 338] width 14 height 34
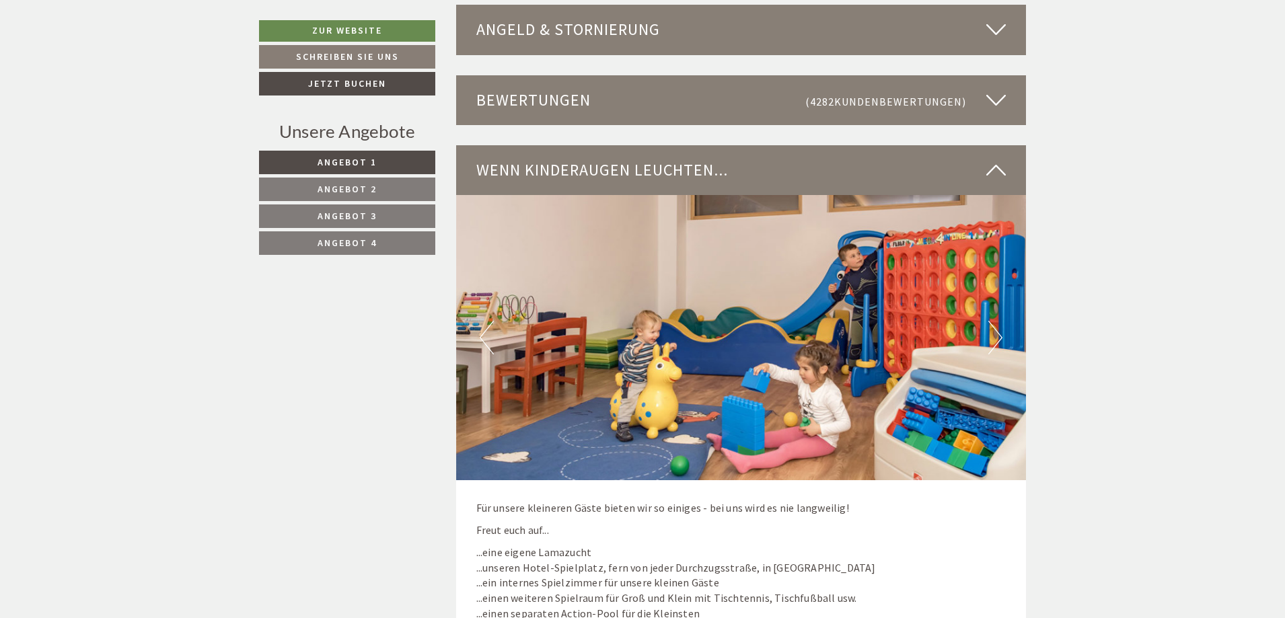
click at [997, 321] on button "Next" at bounding box center [995, 338] width 14 height 34
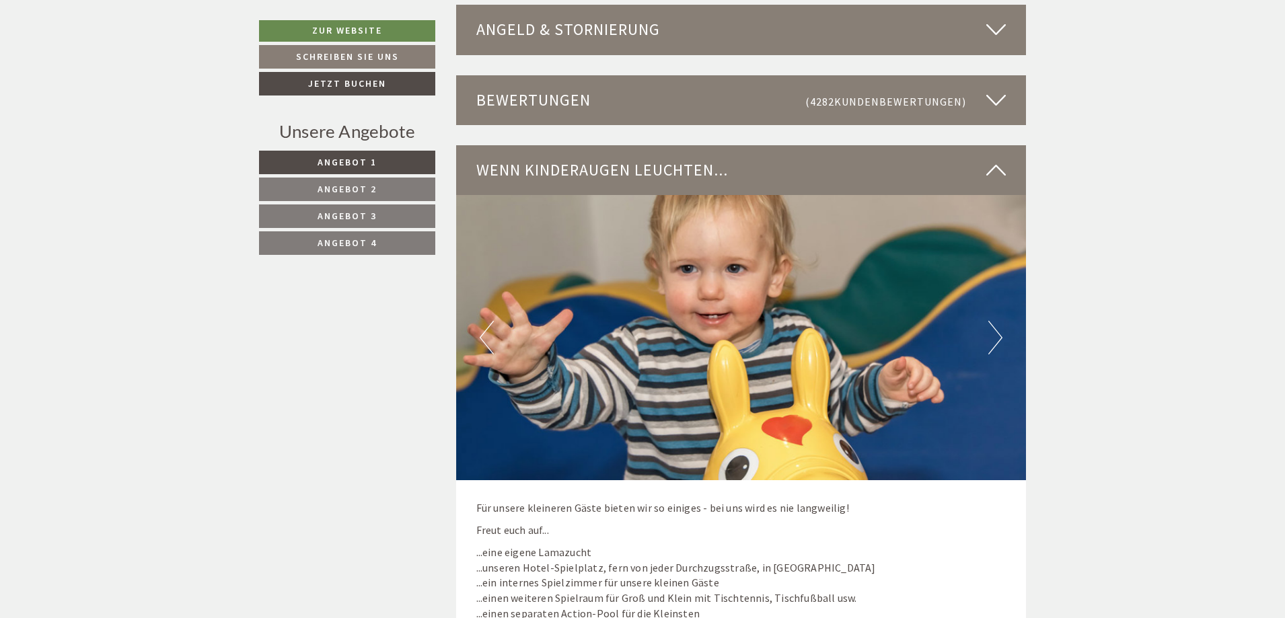
click at [997, 321] on button "Next" at bounding box center [995, 338] width 14 height 34
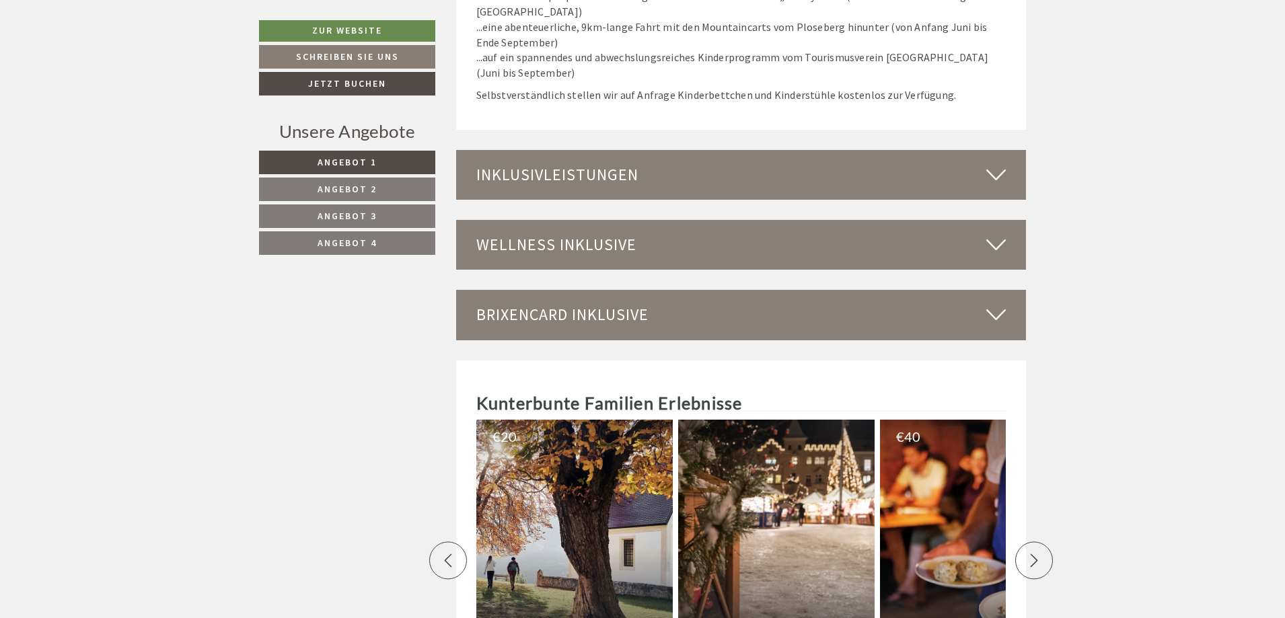
scroll to position [4506, 0]
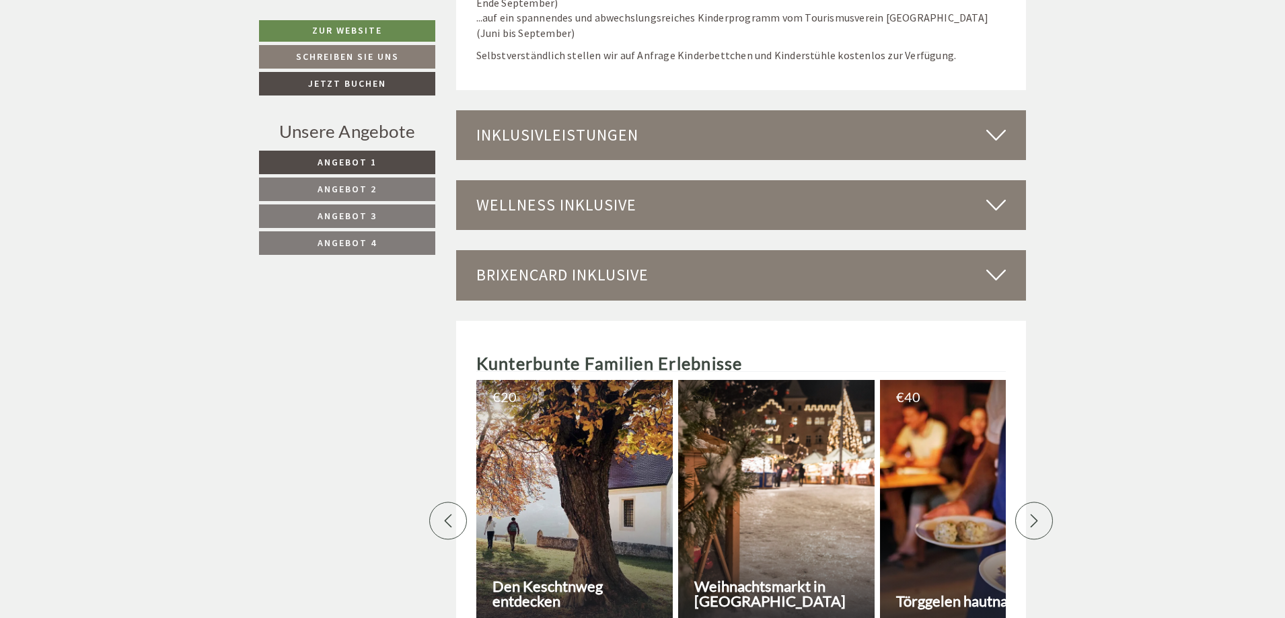
click at [994, 124] on icon at bounding box center [996, 135] width 20 height 23
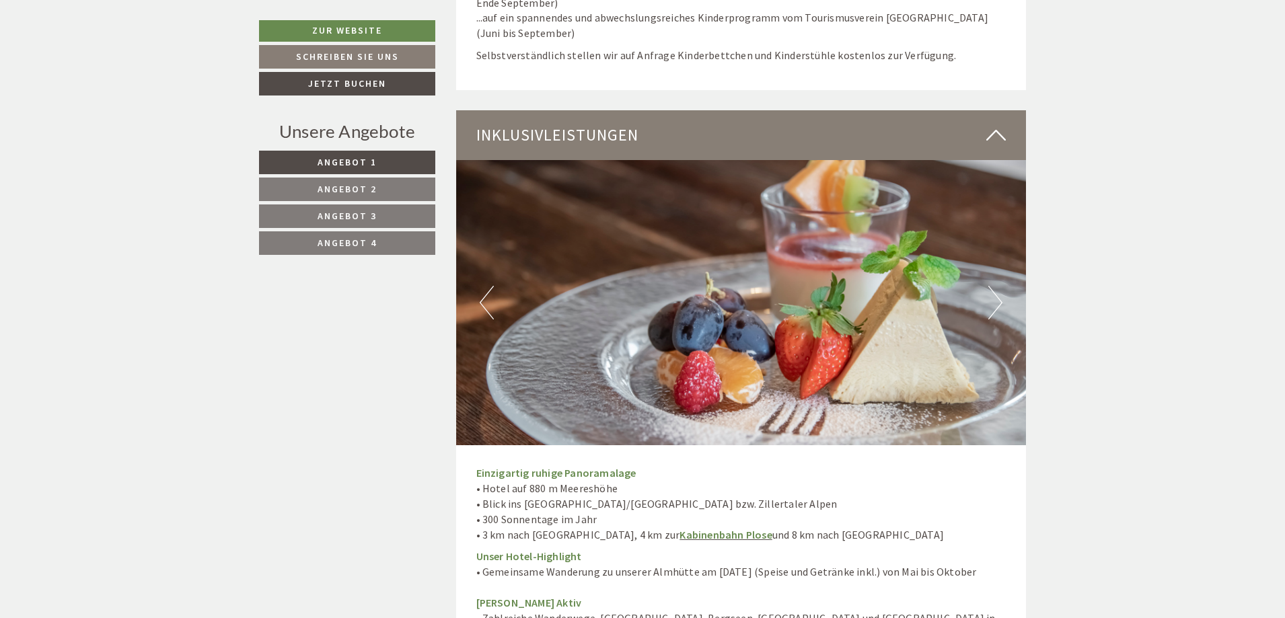
click at [992, 293] on button "Next" at bounding box center [995, 303] width 14 height 34
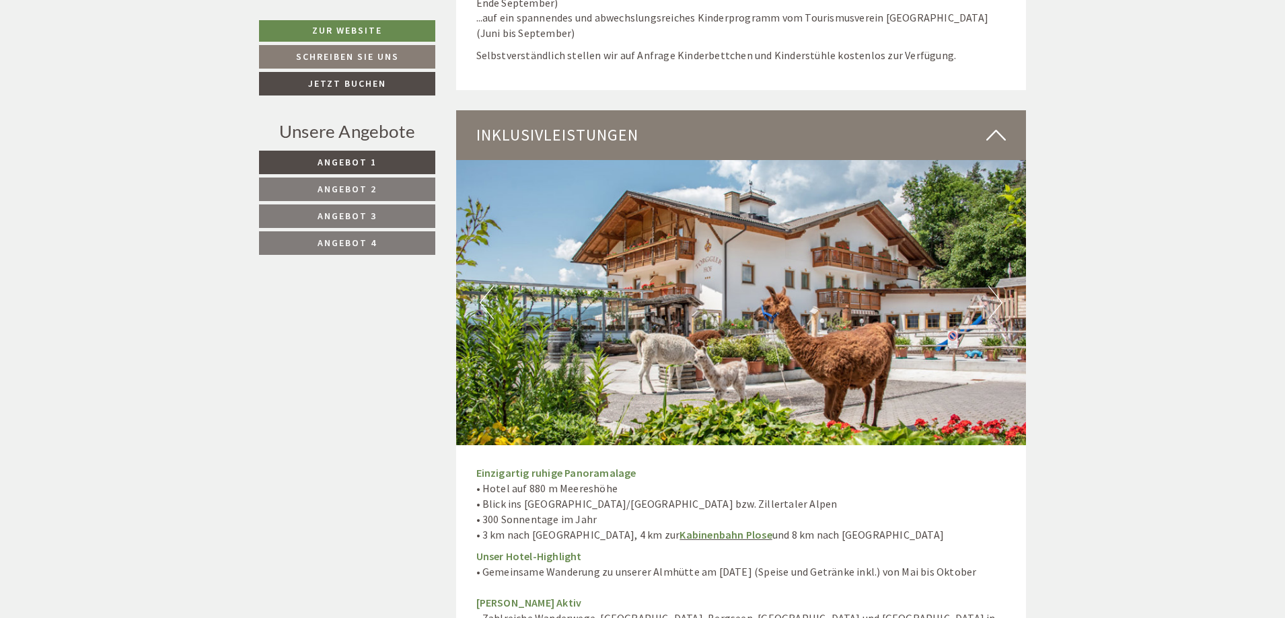
click at [992, 293] on button "Next" at bounding box center [995, 303] width 14 height 34
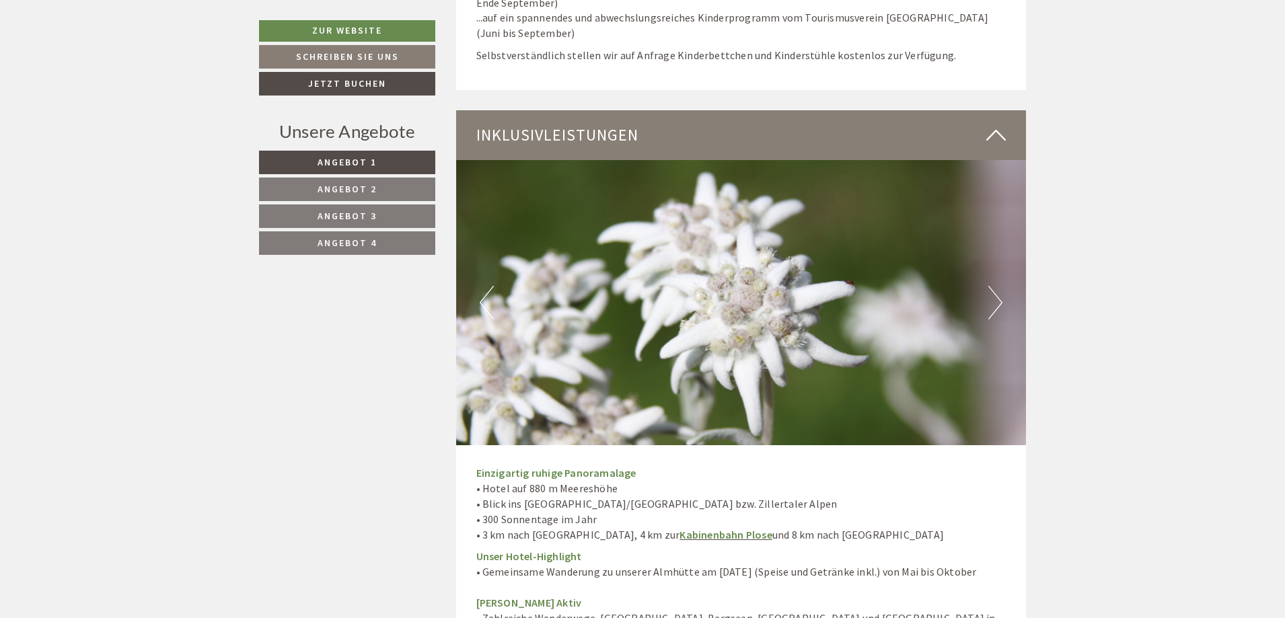
click at [992, 293] on button "Next" at bounding box center [995, 303] width 14 height 34
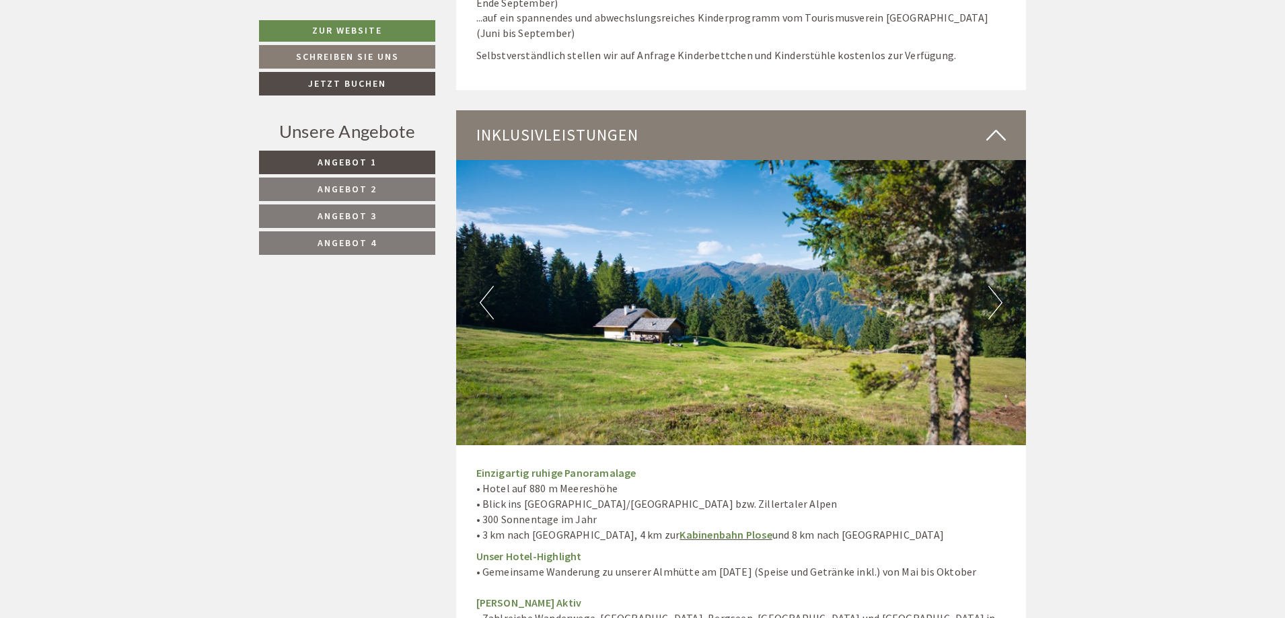
click at [992, 293] on button "Next" at bounding box center [995, 303] width 14 height 34
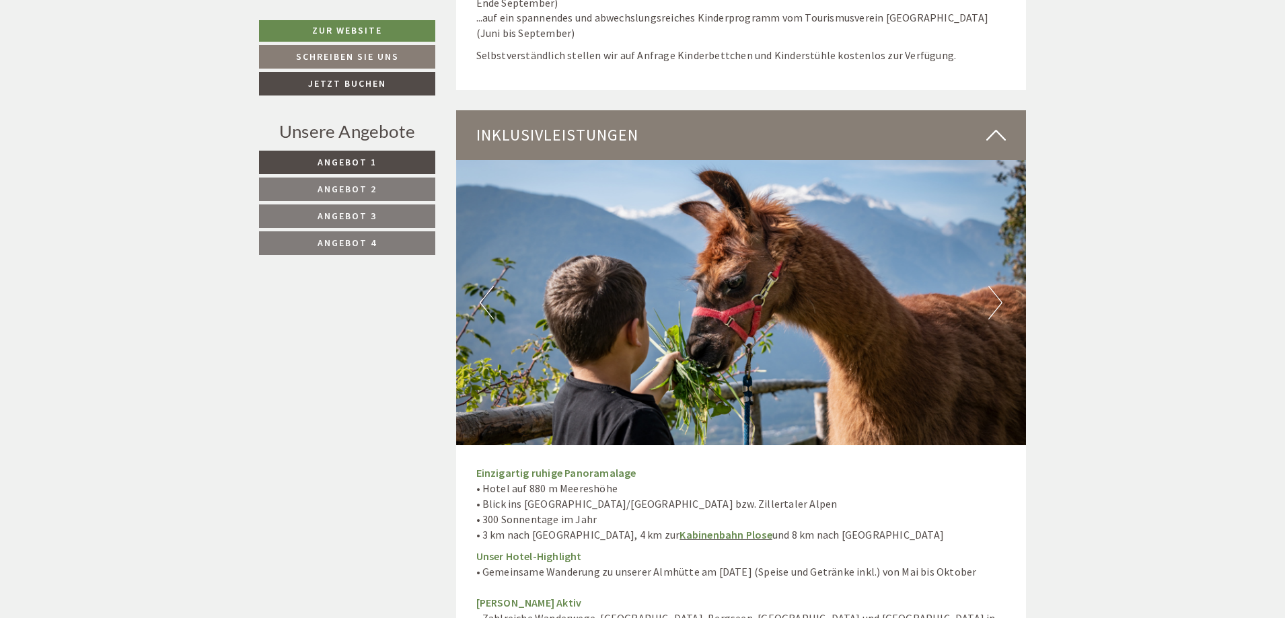
click at [992, 293] on button "Next" at bounding box center [995, 303] width 14 height 34
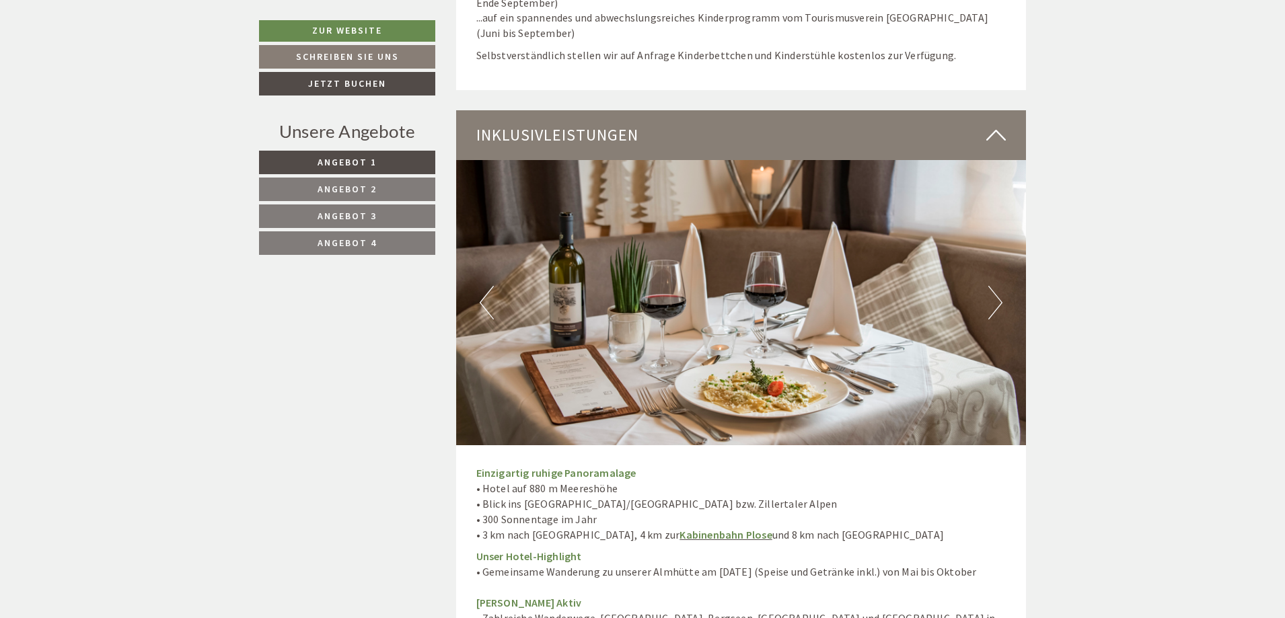
click at [992, 293] on button "Next" at bounding box center [995, 303] width 14 height 34
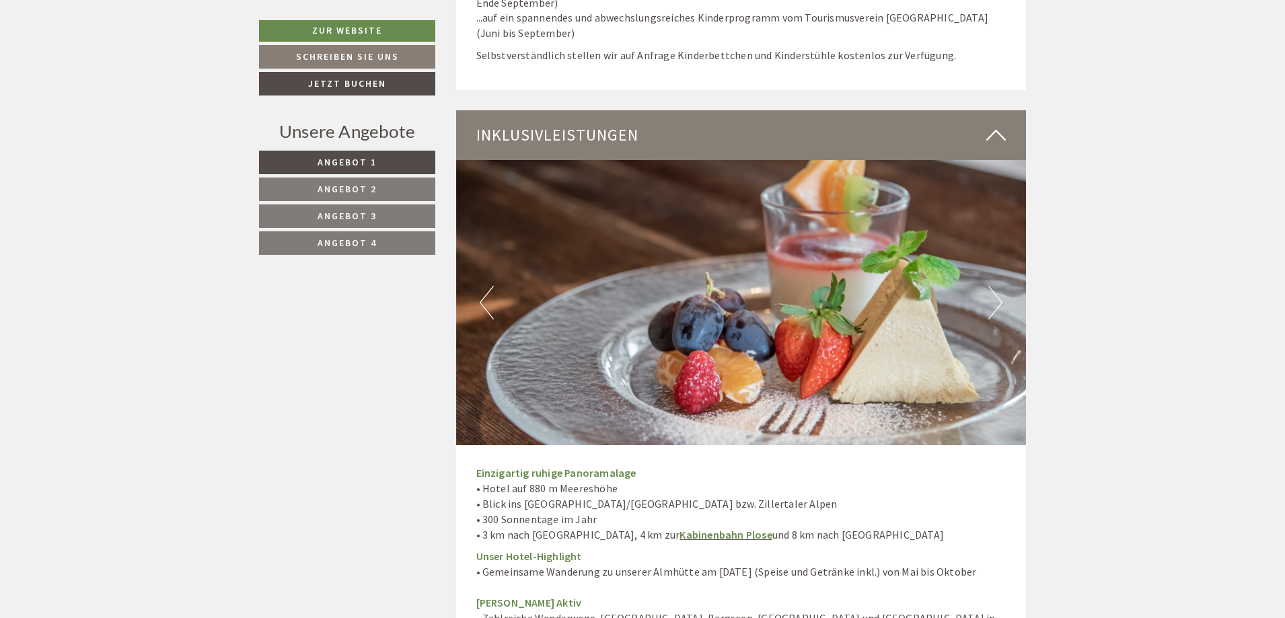
click at [992, 293] on button "Next" at bounding box center [995, 303] width 14 height 34
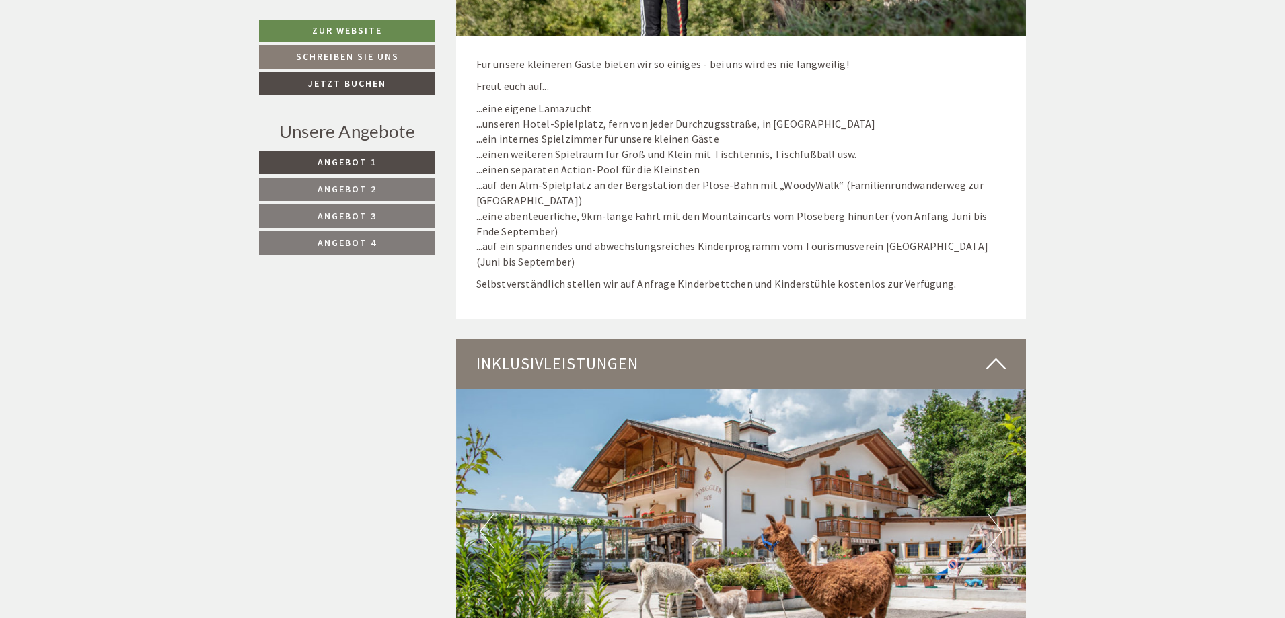
scroll to position [4170, 0]
